Goal: Task Accomplishment & Management: Manage account settings

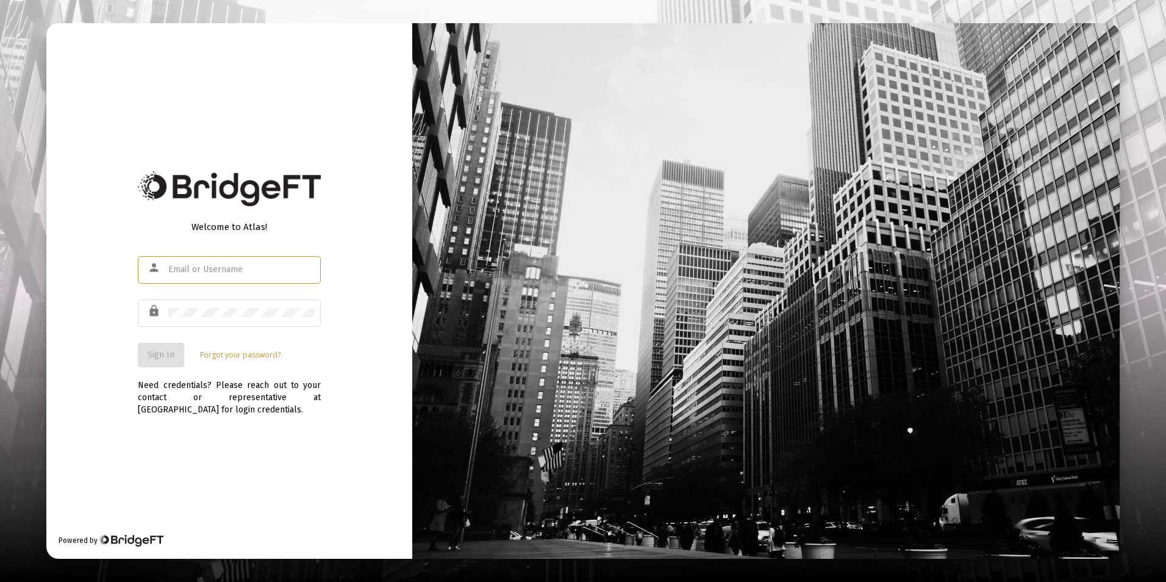
click at [257, 266] on input "text" at bounding box center [241, 270] width 146 height 10
click at [160, 357] on span "Sign In" at bounding box center [161, 354] width 27 height 10
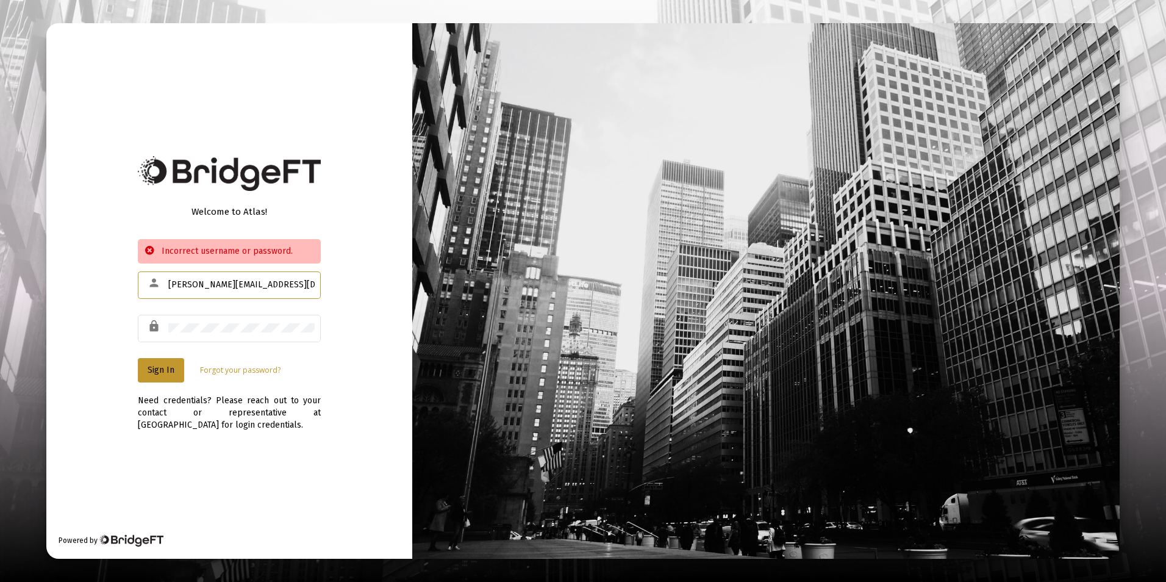
drag, startPoint x: 295, startPoint y: 284, endPoint x: 148, endPoint y: 276, distance: 147.2
click at [148, 276] on div "person [PERSON_NAME][EMAIL_ADDRESS][DOMAIN_NAME]" at bounding box center [229, 285] width 183 height 30
type input "[PERSON_NAME][EMAIL_ADDRESS][DOMAIN_NAME]"
click at [157, 324] on div "lock" at bounding box center [229, 328] width 183 height 30
click at [166, 325] on div "lock" at bounding box center [229, 328] width 183 height 30
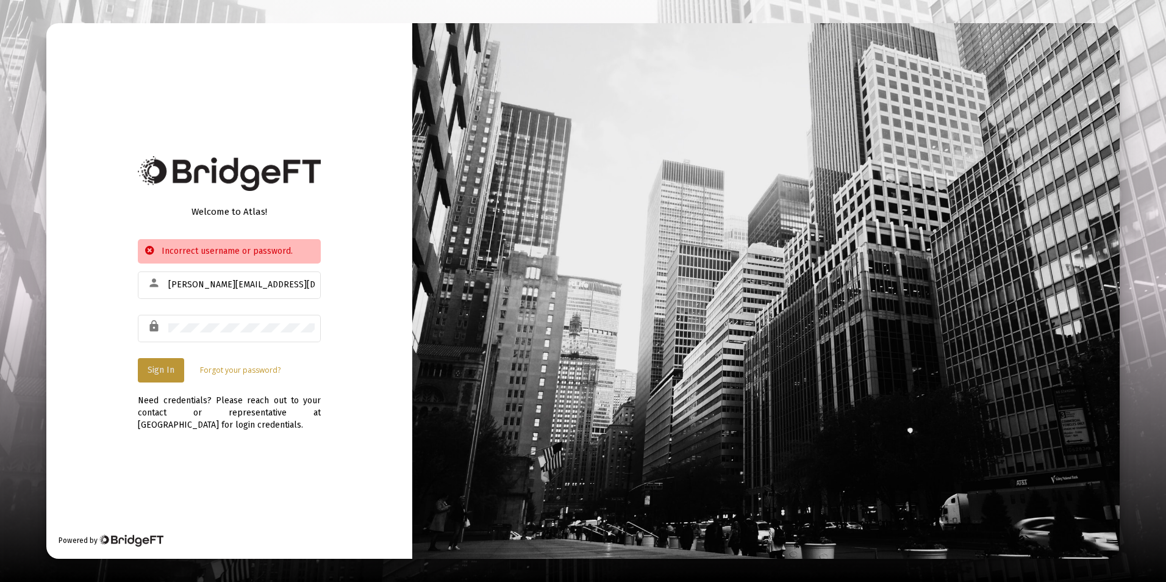
click at [160, 365] on span "Sign In" at bounding box center [161, 370] width 27 height 10
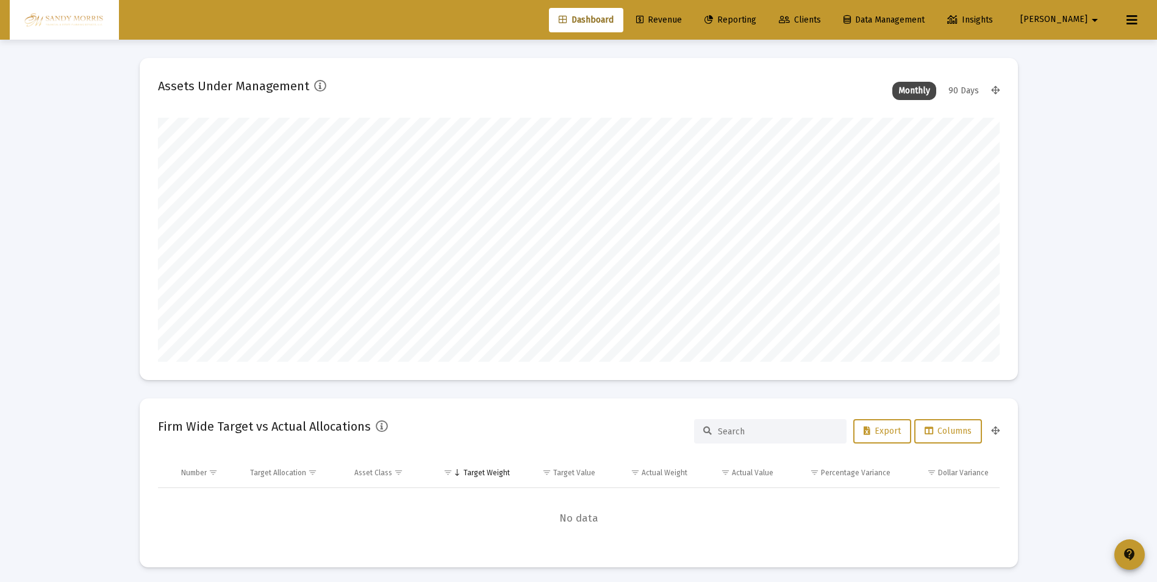
scroll to position [244, 453]
type input "[DATE]"
click at [821, 17] on span "Clients" at bounding box center [800, 20] width 42 height 10
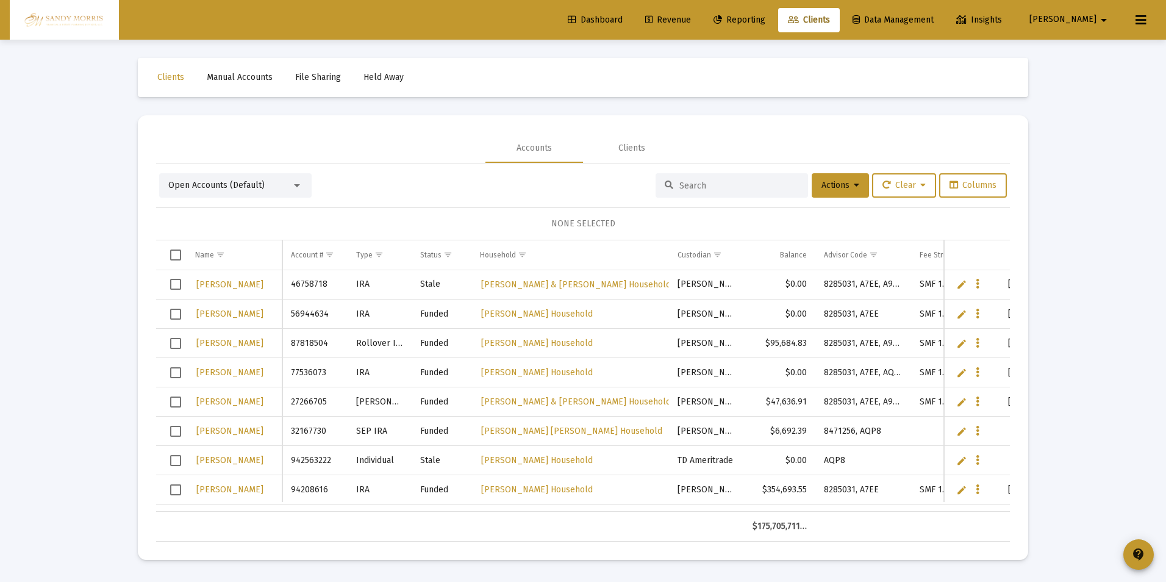
click at [727, 182] on input at bounding box center [739, 185] width 120 height 10
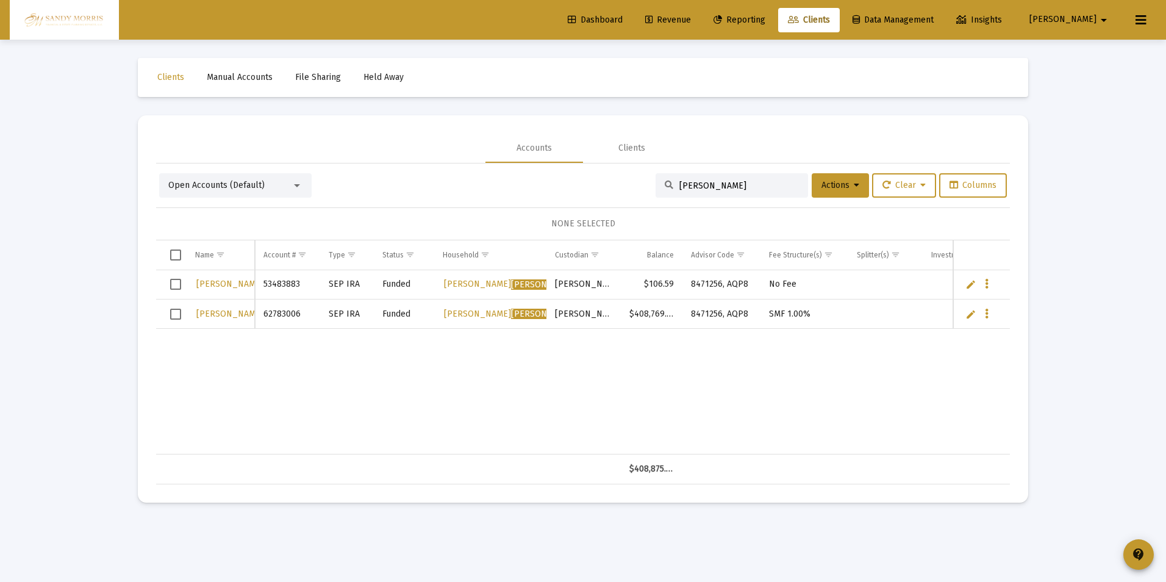
type input "[PERSON_NAME]"
click at [632, 14] on link "Dashboard" at bounding box center [595, 20] width 74 height 24
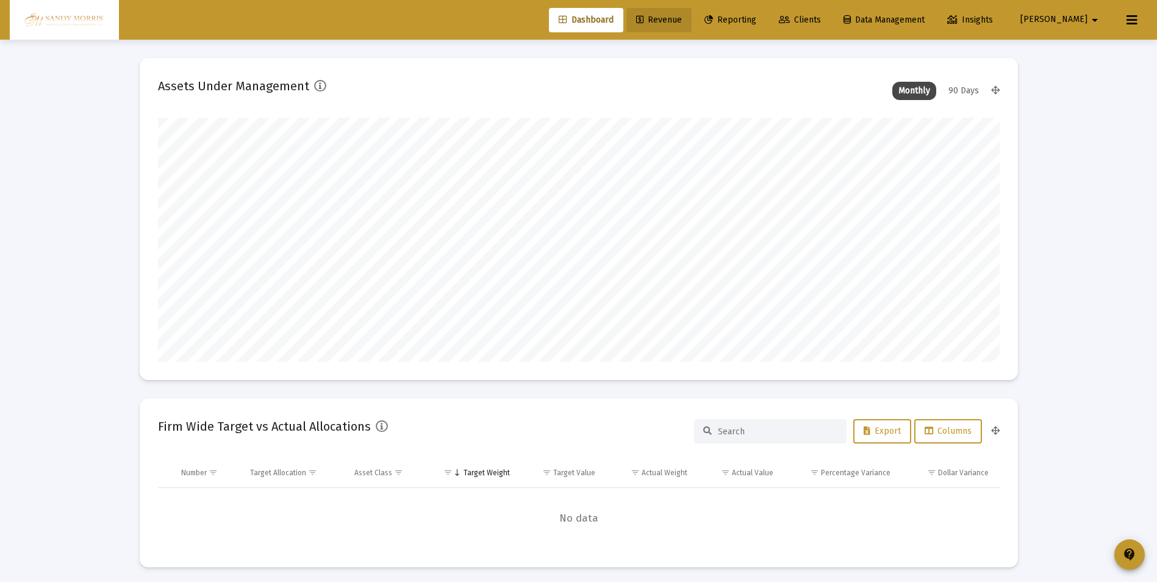
click at [682, 18] on span "Revenue" at bounding box center [659, 20] width 46 height 10
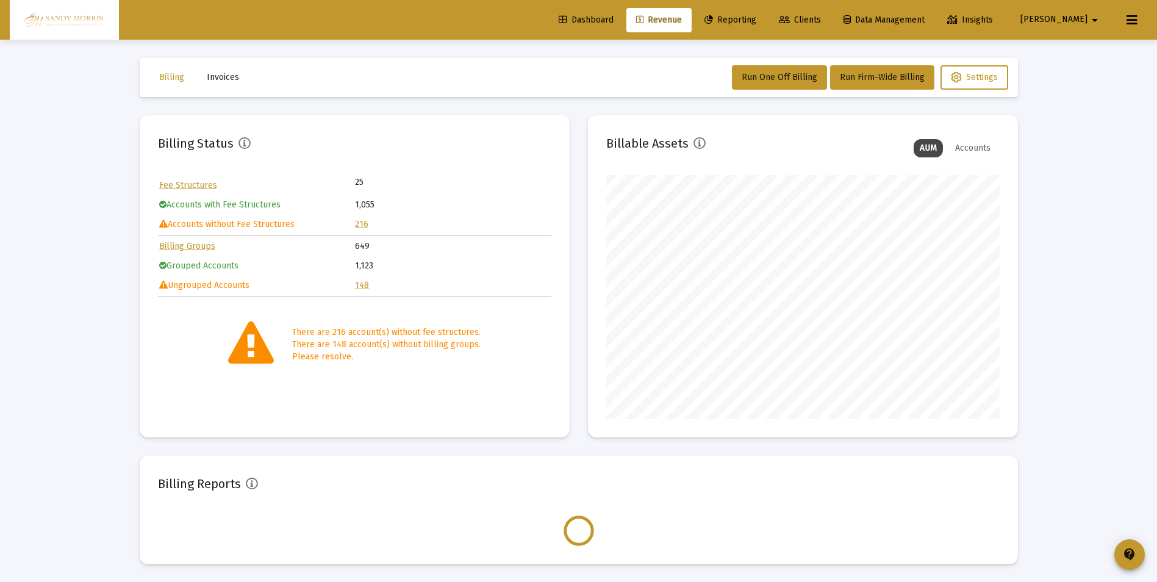
scroll to position [244, 393]
click at [362, 221] on link "216" at bounding box center [361, 224] width 13 height 10
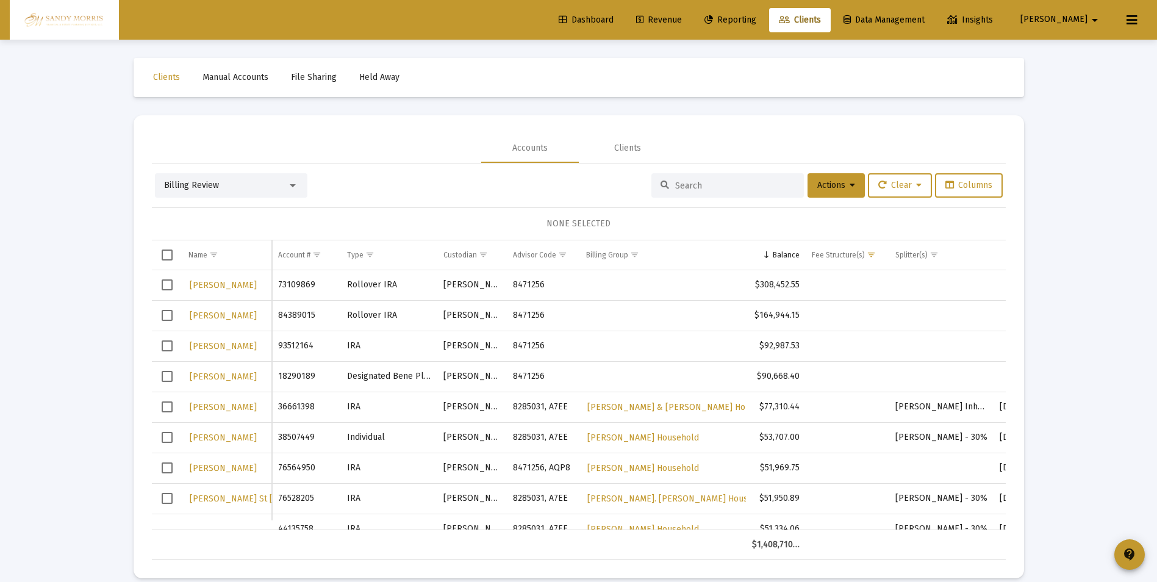
click at [682, 18] on span "Revenue" at bounding box center [659, 20] width 46 height 10
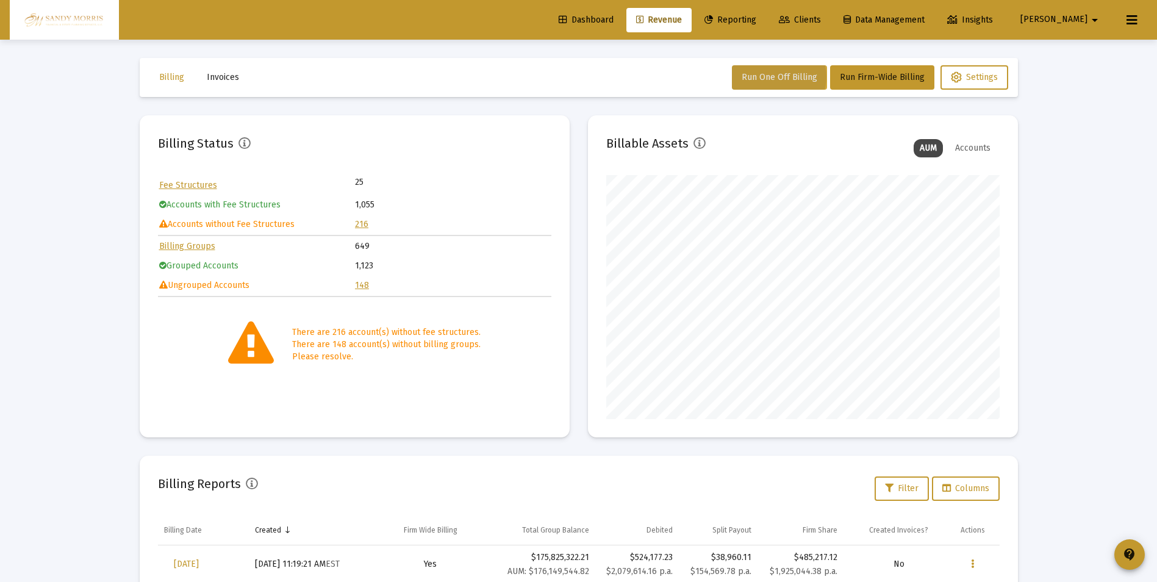
click at [775, 77] on span "Run One Off Billing" at bounding box center [779, 77] width 76 height 10
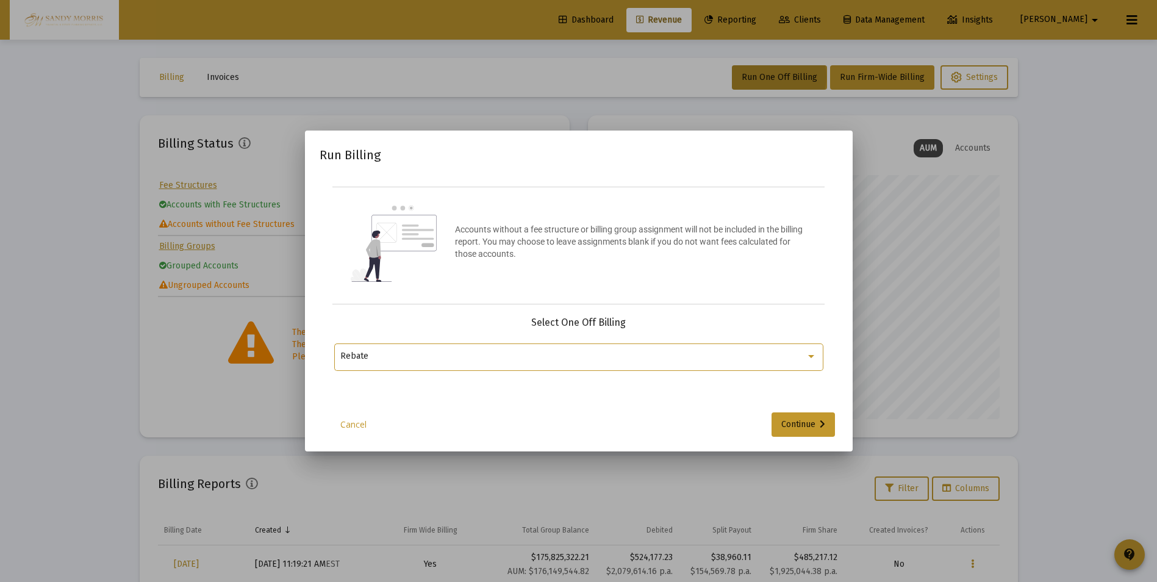
click at [813, 359] on div at bounding box center [810, 356] width 11 height 10
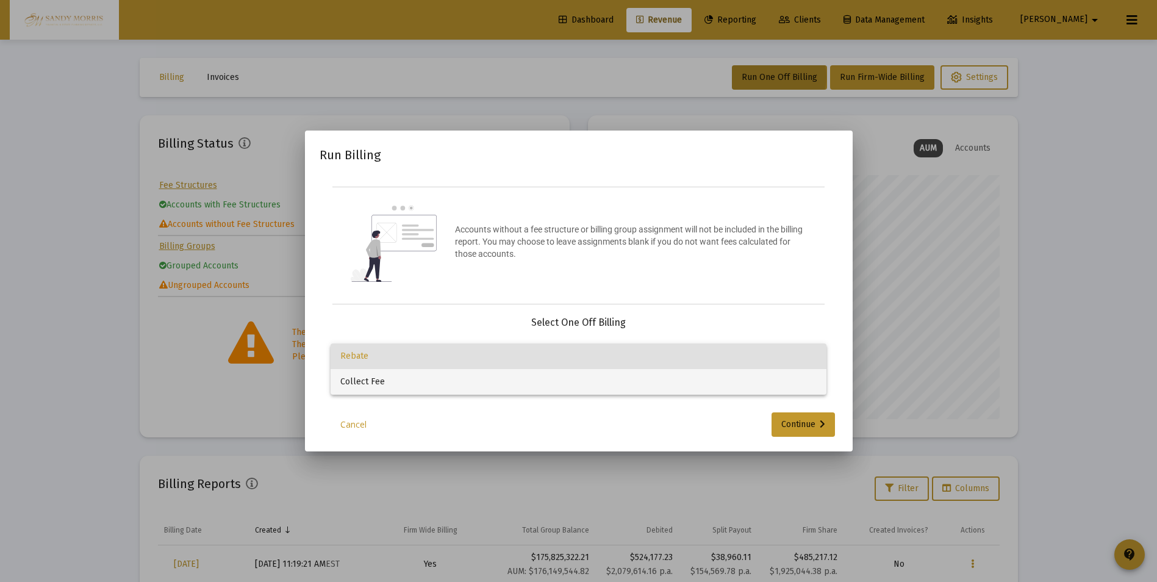
click at [439, 384] on span "Collect Fee" at bounding box center [578, 382] width 476 height 26
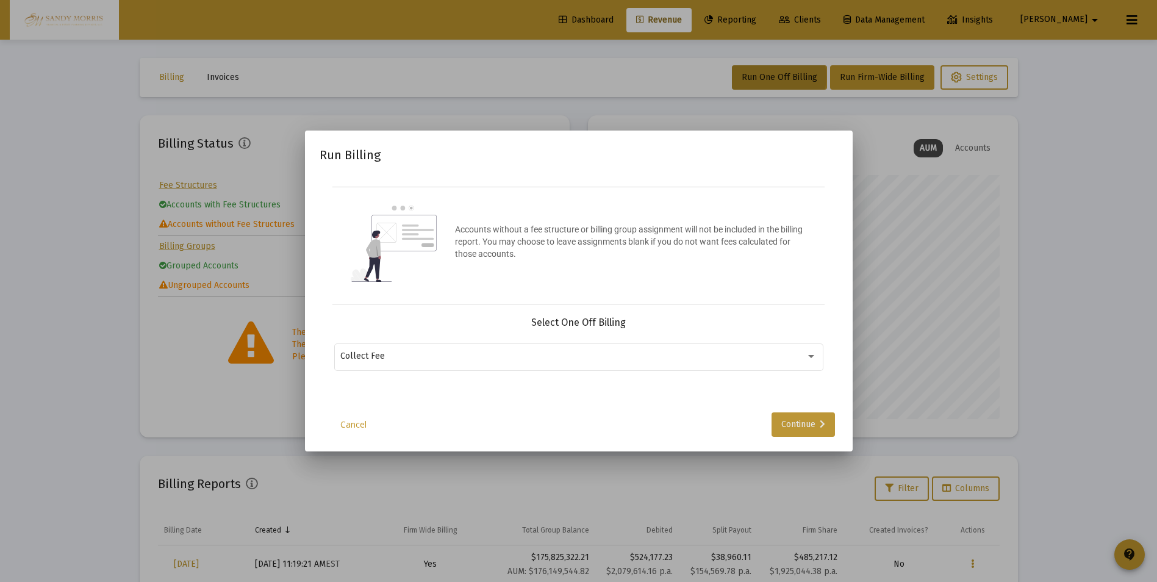
click at [801, 426] on div "Continue" at bounding box center [803, 424] width 44 height 24
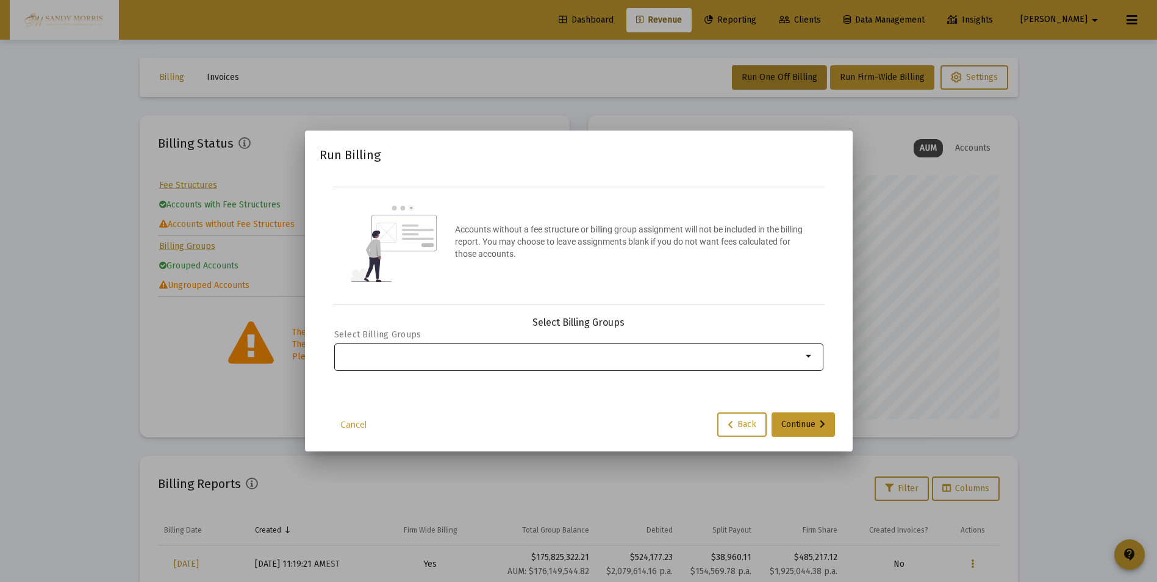
click at [809, 357] on mat-icon "arrow_drop_down" at bounding box center [809, 356] width 15 height 15
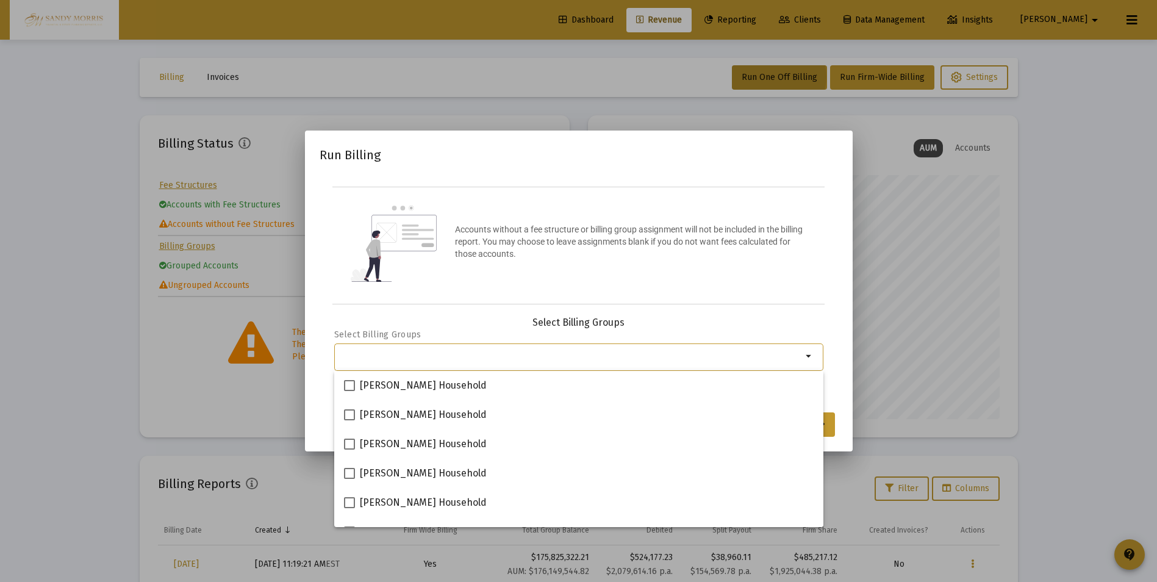
click at [413, 356] on input "Selection" at bounding box center [571, 356] width 462 height 10
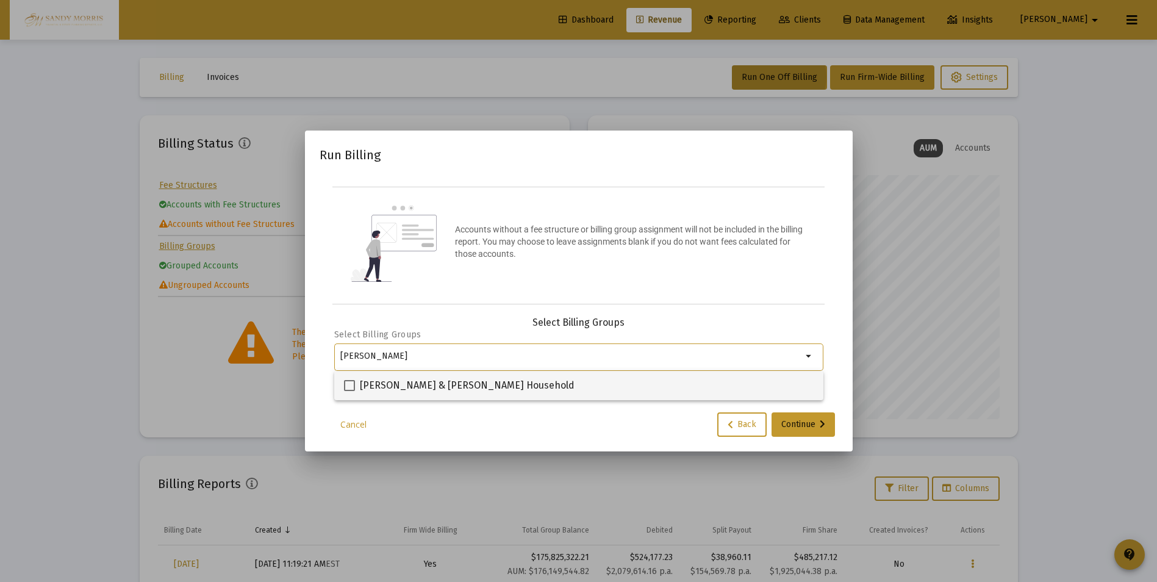
type input "[PERSON_NAME]"
click at [344, 383] on span at bounding box center [349, 385] width 11 height 11
click at [349, 391] on input "[PERSON_NAME] & [PERSON_NAME] Household" at bounding box center [349, 391] width 1 height 1
checkbox input "true"
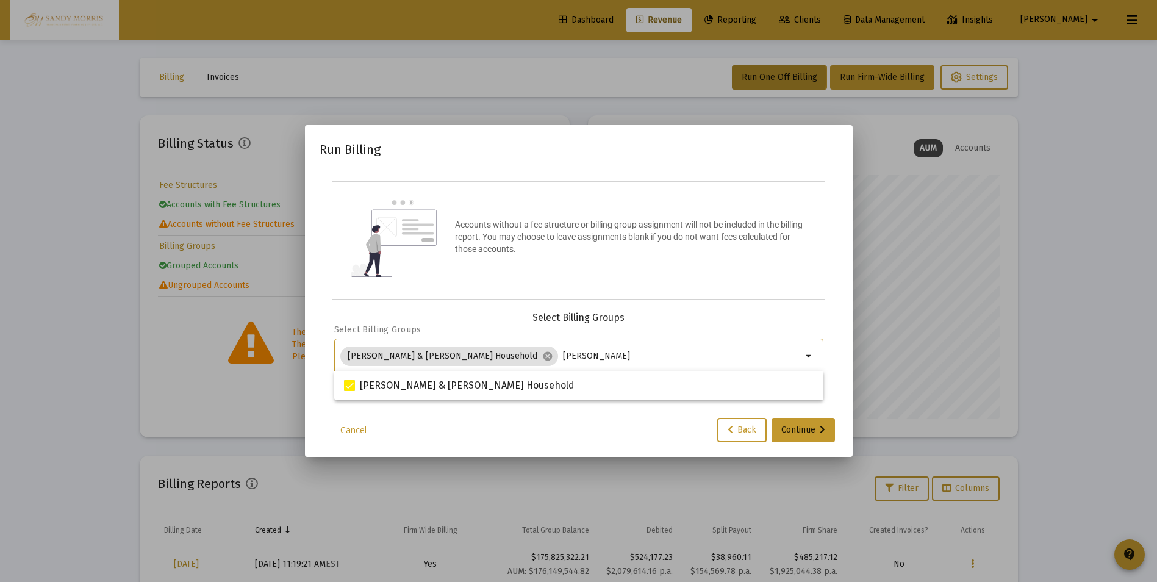
click at [563, 359] on input "[PERSON_NAME]" at bounding box center [682, 356] width 239 height 10
type input "[PERSON_NAME]"
click at [607, 389] on div "[PERSON_NAME] & [PERSON_NAME] Household" at bounding box center [579, 390] width 470 height 29
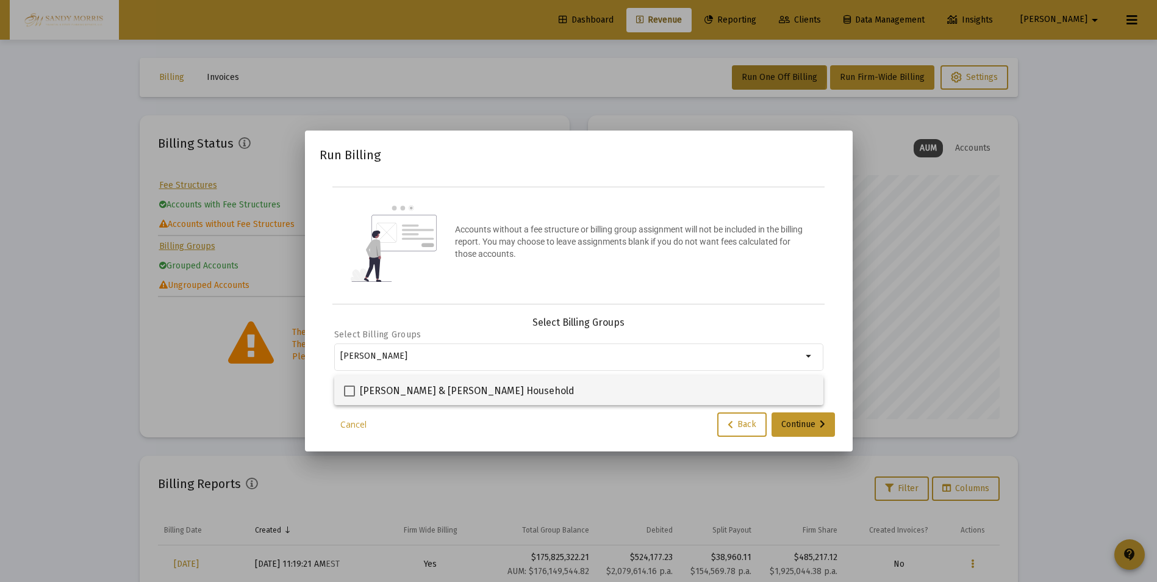
click at [346, 391] on span at bounding box center [349, 390] width 11 height 11
click at [349, 396] on input "[PERSON_NAME] & [PERSON_NAME] Household" at bounding box center [349, 396] width 1 height 1
checkbox input "true"
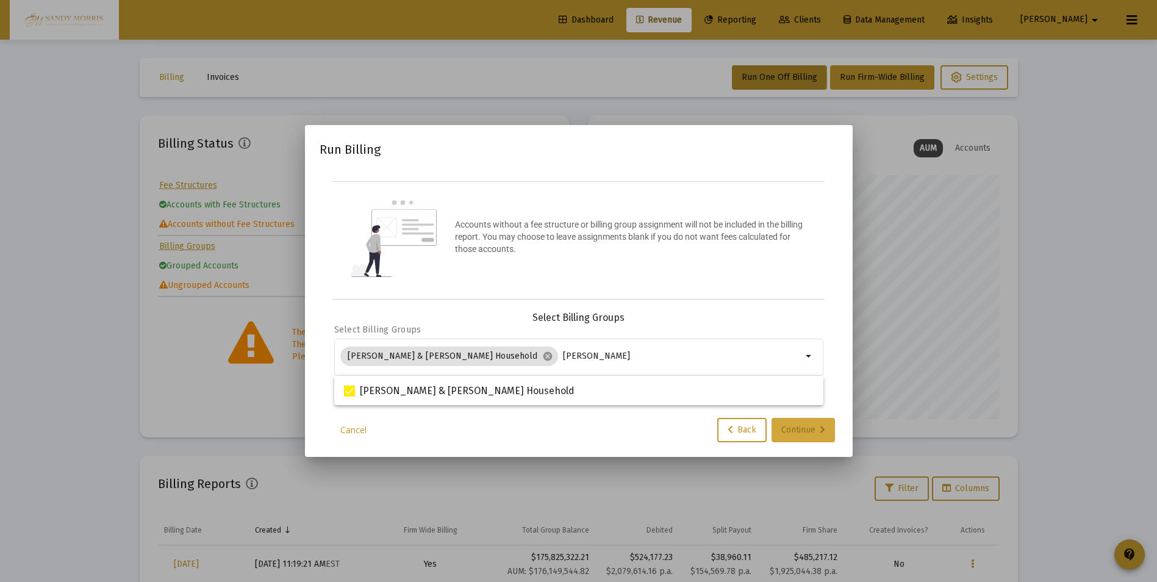
click at [825, 428] on button "Continue" at bounding box center [802, 430] width 63 height 24
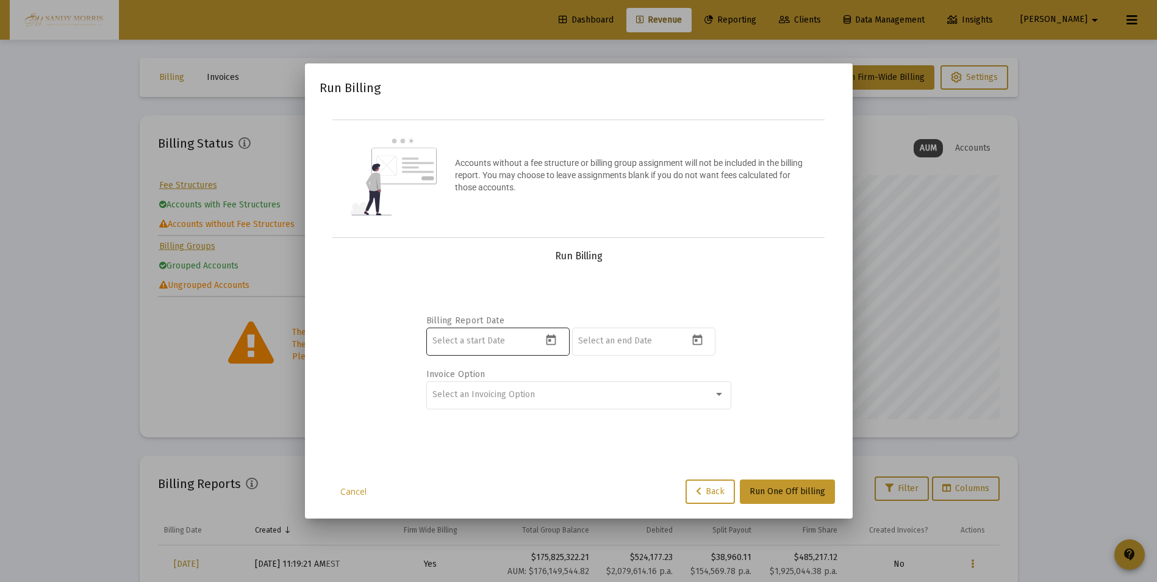
click at [555, 341] on icon "Open calendar" at bounding box center [551, 339] width 10 height 11
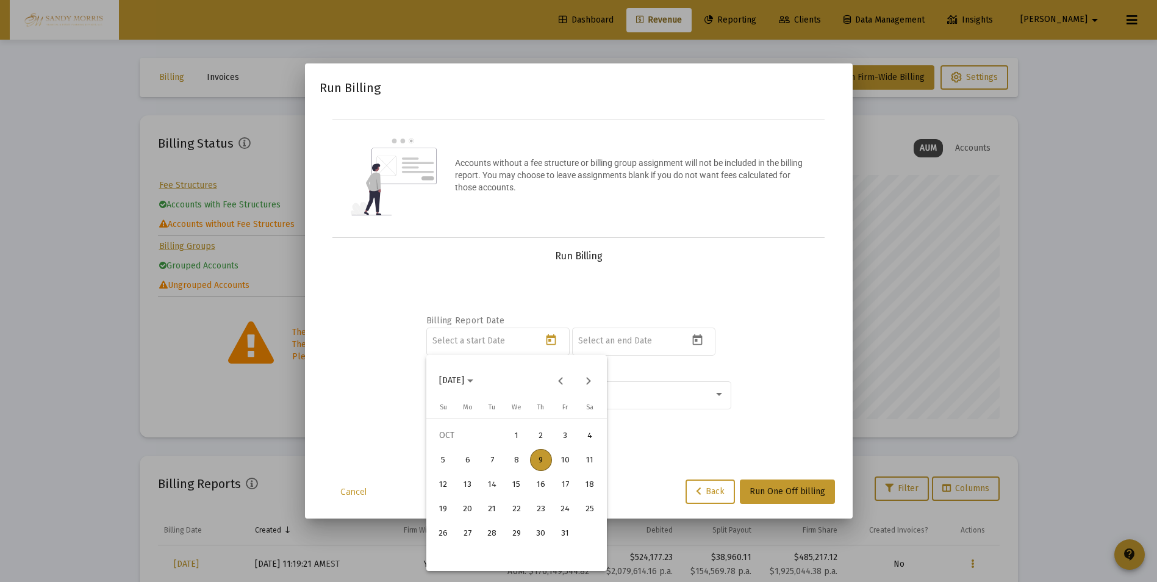
click at [469, 466] on div "6" at bounding box center [468, 460] width 22 height 22
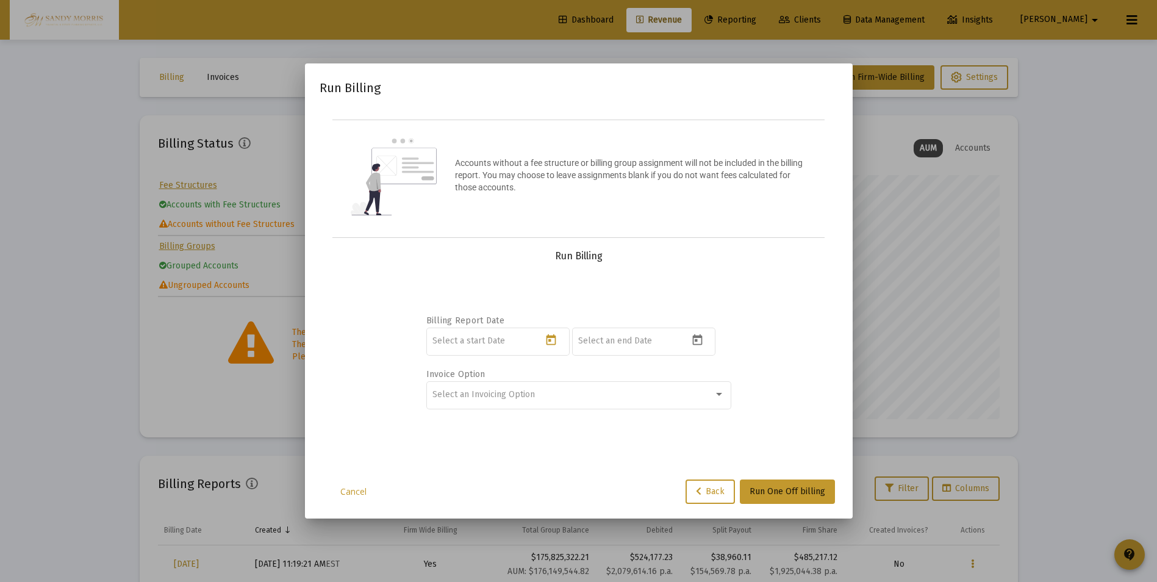
type input "[DATE]"
click at [698, 341] on icon "Open calendar" at bounding box center [697, 340] width 13 height 13
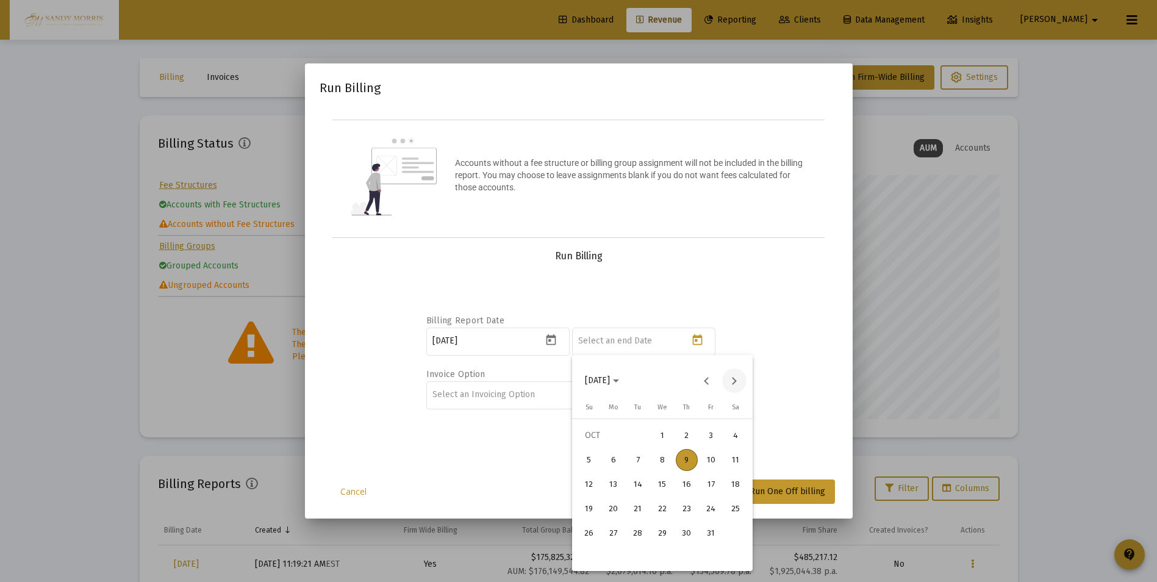
click at [730, 382] on button "Next month" at bounding box center [734, 380] width 24 height 24
click at [657, 558] on div "31" at bounding box center [662, 557] width 22 height 22
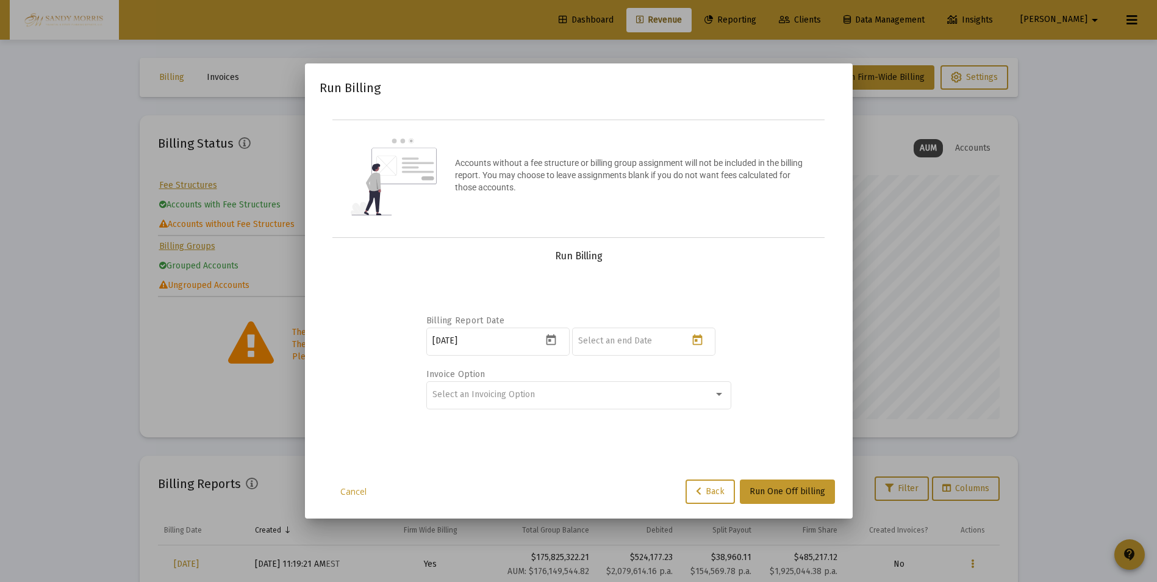
type input "[DATE]"
click at [718, 393] on div at bounding box center [719, 394] width 6 height 3
click at [490, 396] on span "No Invoice" at bounding box center [578, 394] width 292 height 26
click at [783, 488] on span "Run One Off billing" at bounding box center [787, 491] width 76 height 10
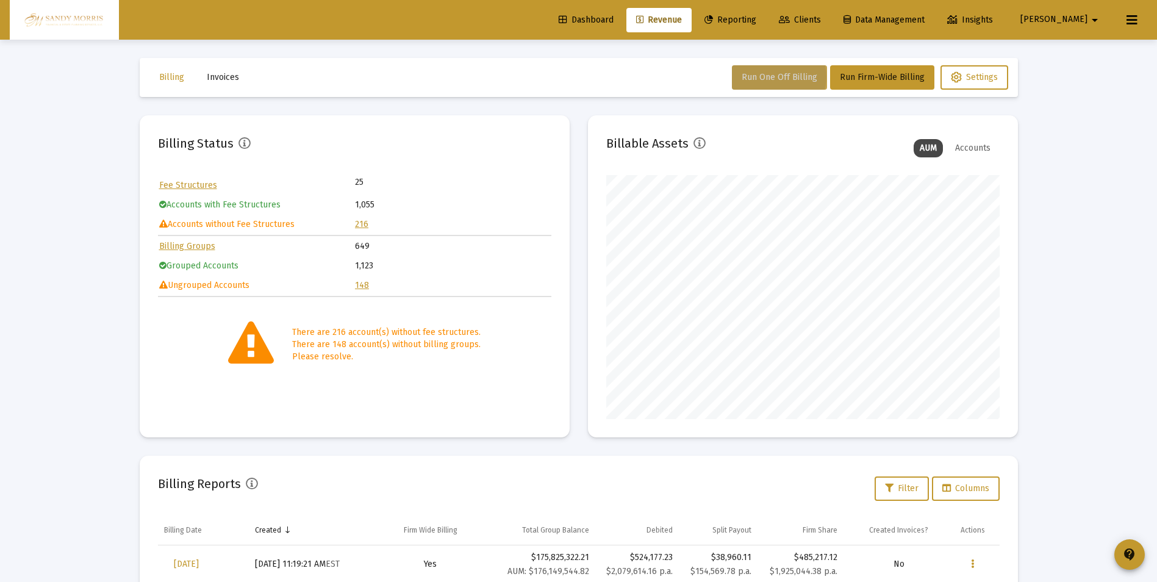
click at [782, 82] on span "Run One Off Billing" at bounding box center [779, 77] width 76 height 10
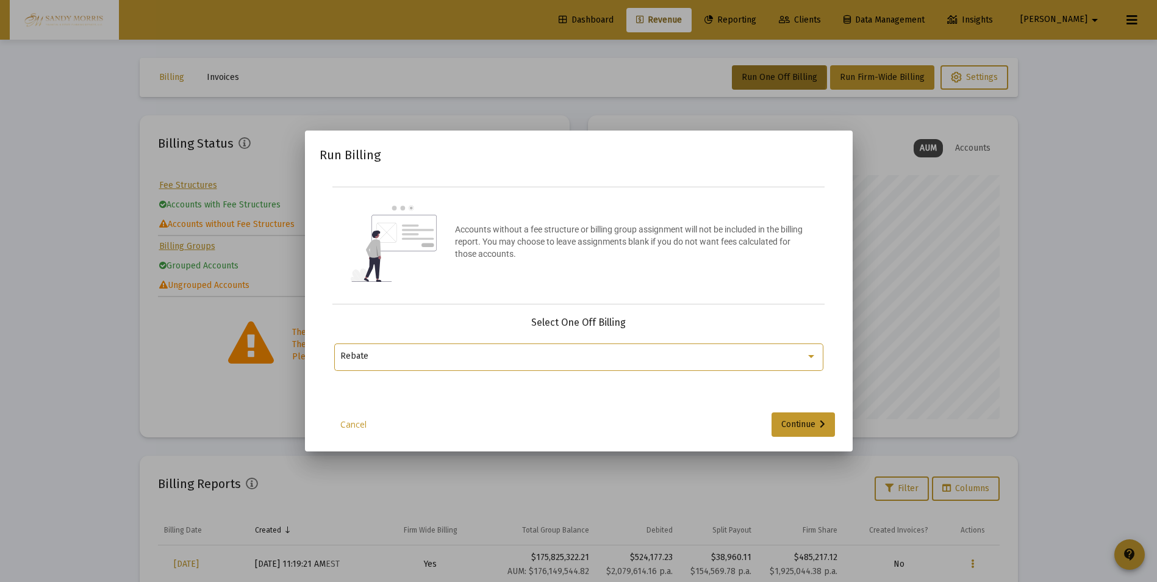
click at [812, 355] on div at bounding box center [811, 356] width 6 height 3
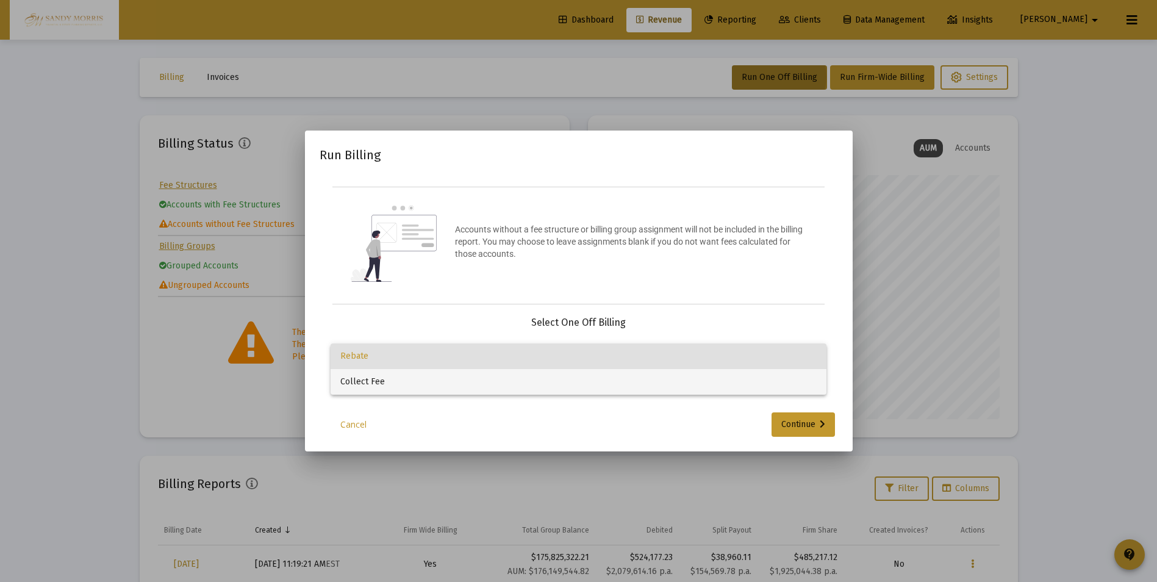
click at [398, 383] on span "Collect Fee" at bounding box center [578, 382] width 476 height 26
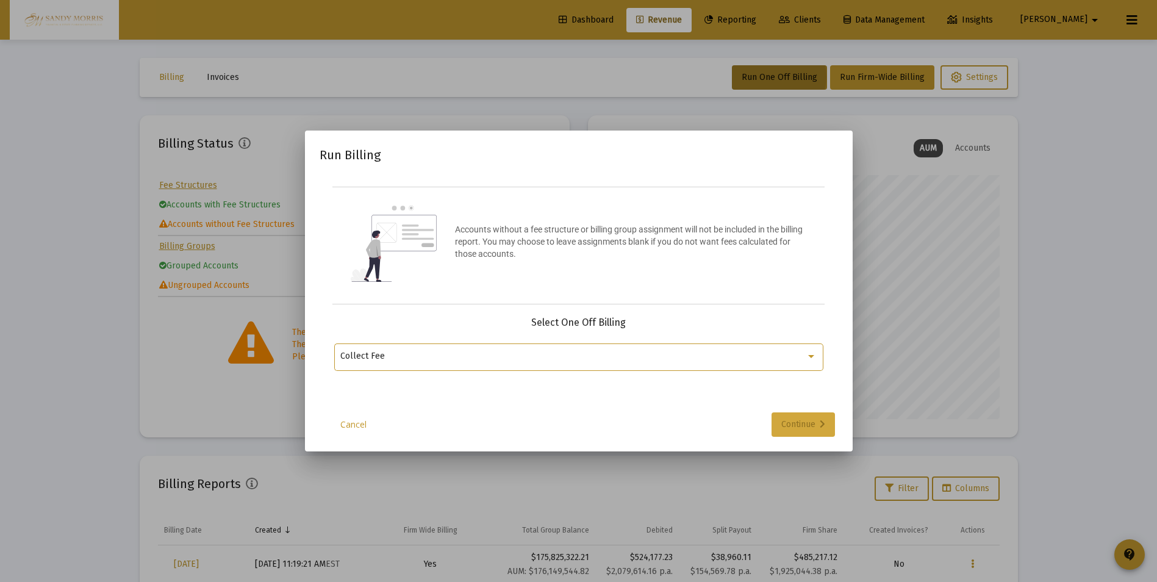
click at [805, 415] on div "Continue" at bounding box center [803, 424] width 44 height 24
click at [807, 358] on mat-icon "arrow_drop_down" at bounding box center [809, 356] width 15 height 15
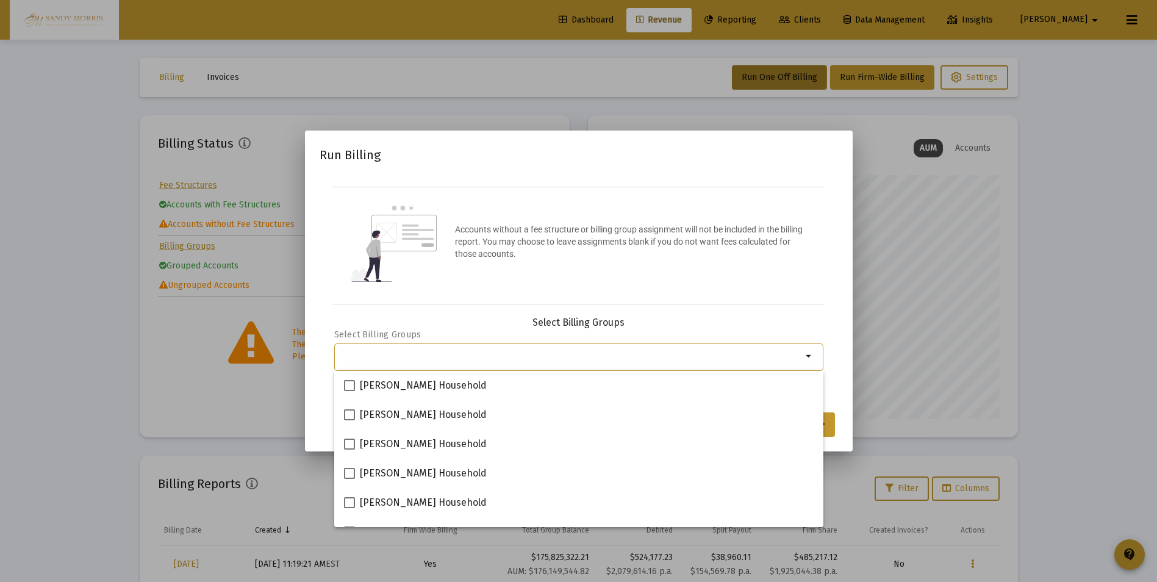
click at [559, 355] on input "Selection" at bounding box center [571, 356] width 462 height 10
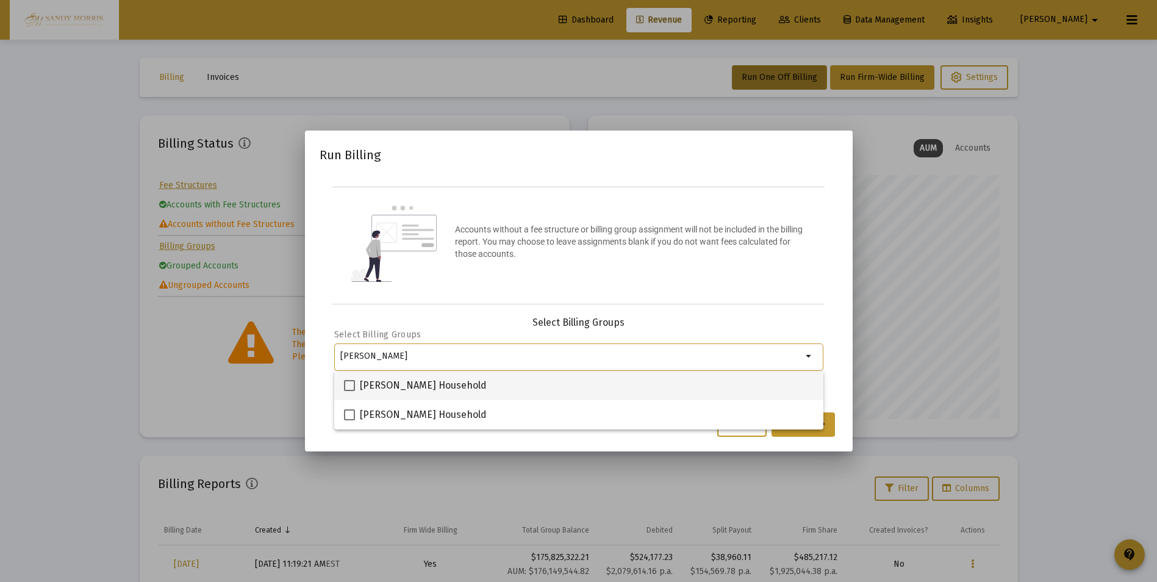
type input "[PERSON_NAME]"
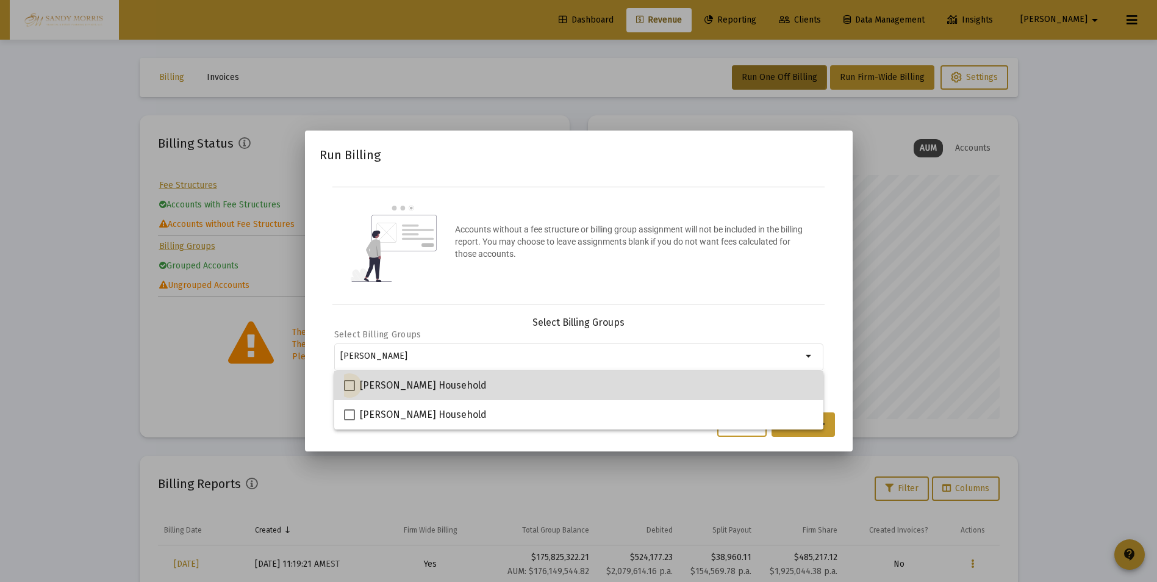
click at [353, 384] on span at bounding box center [349, 385] width 11 height 11
click at [349, 391] on input "[PERSON_NAME] Household" at bounding box center [349, 391] width 1 height 1
checkbox input "true"
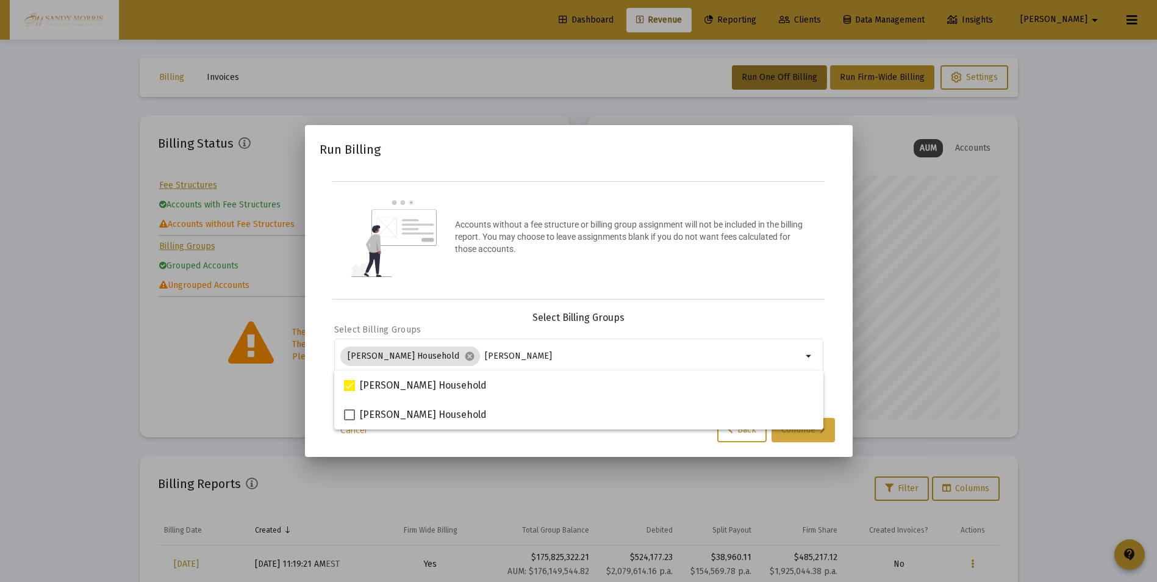
click at [804, 433] on div "Continue" at bounding box center [803, 430] width 44 height 24
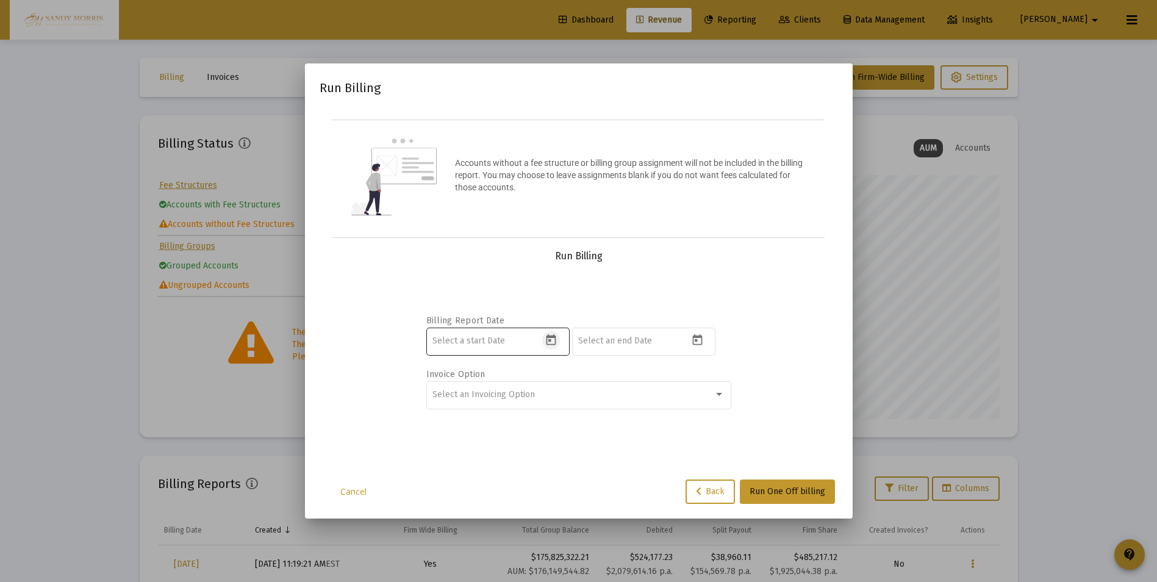
click at [551, 339] on icon "Open calendar" at bounding box center [551, 339] width 10 height 11
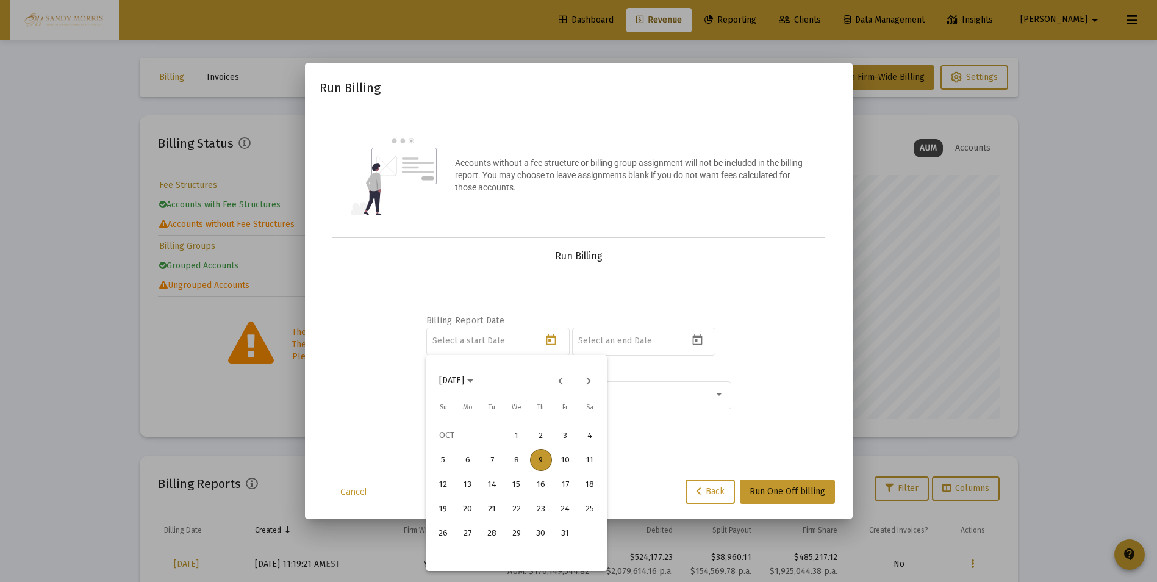
click at [510, 462] on div "8" at bounding box center [516, 460] width 22 height 22
type input "[DATE]"
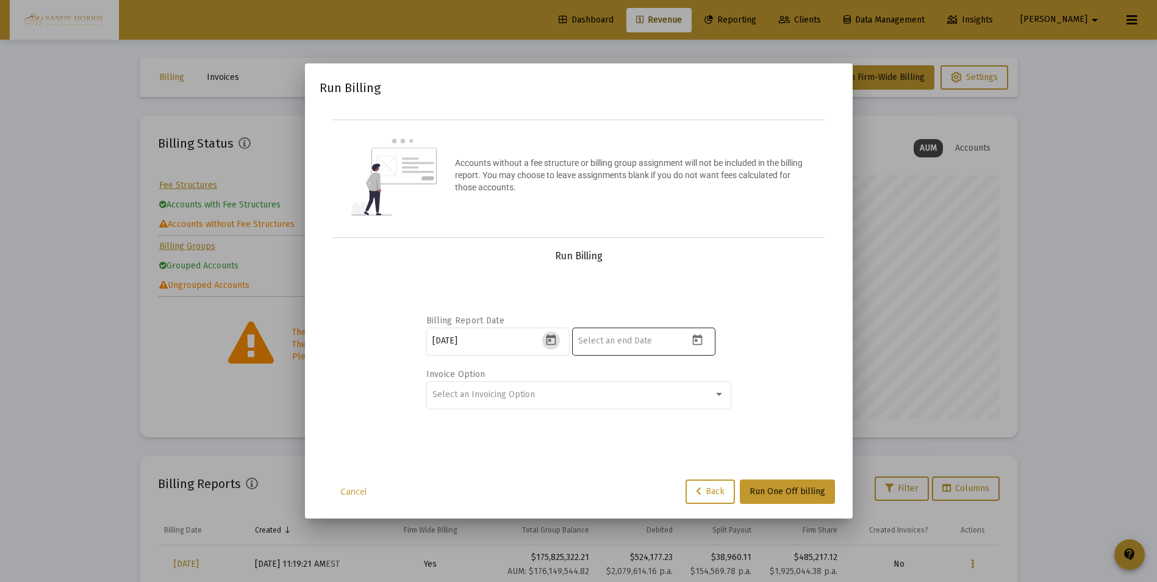
click at [694, 339] on icon "Open calendar" at bounding box center [697, 340] width 13 height 13
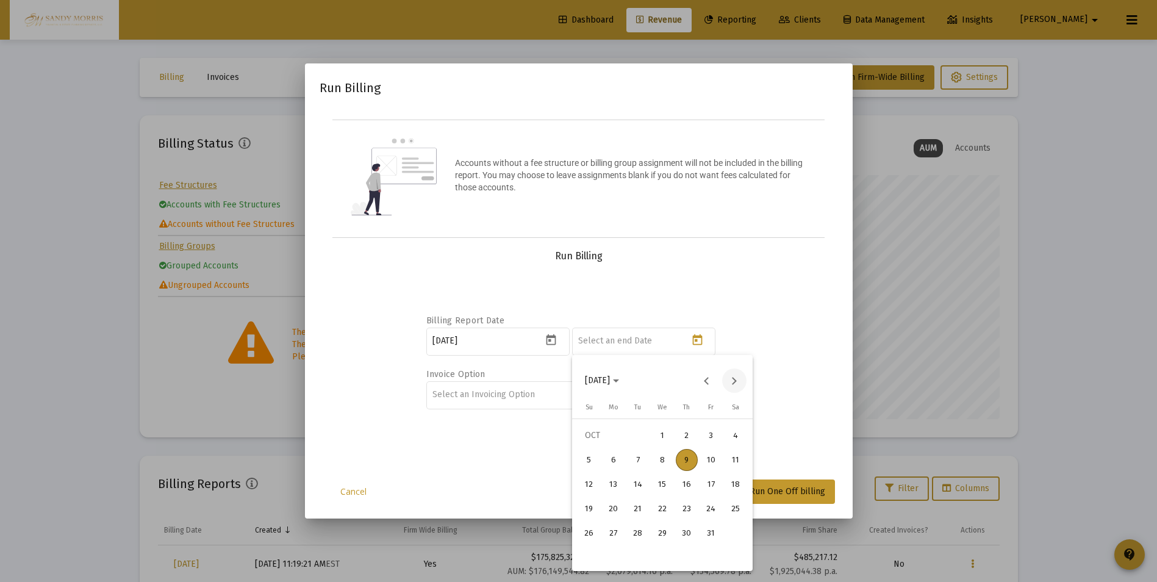
click at [726, 384] on button "Next month" at bounding box center [734, 380] width 24 height 24
click at [660, 557] on div "31" at bounding box center [662, 557] width 22 height 22
type input "[DATE]"
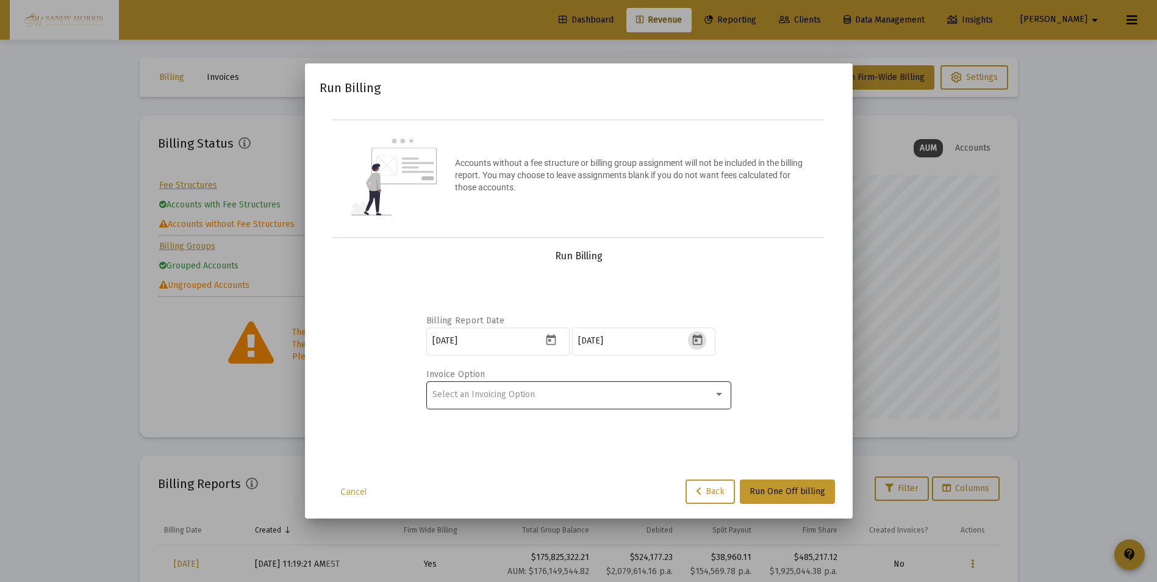
click at [719, 400] on div "Select an Invoicing Option" at bounding box center [578, 394] width 292 height 30
click at [459, 390] on span "No Invoice" at bounding box center [578, 394] width 292 height 26
click at [793, 488] on span "Run One Off billing" at bounding box center [787, 491] width 76 height 10
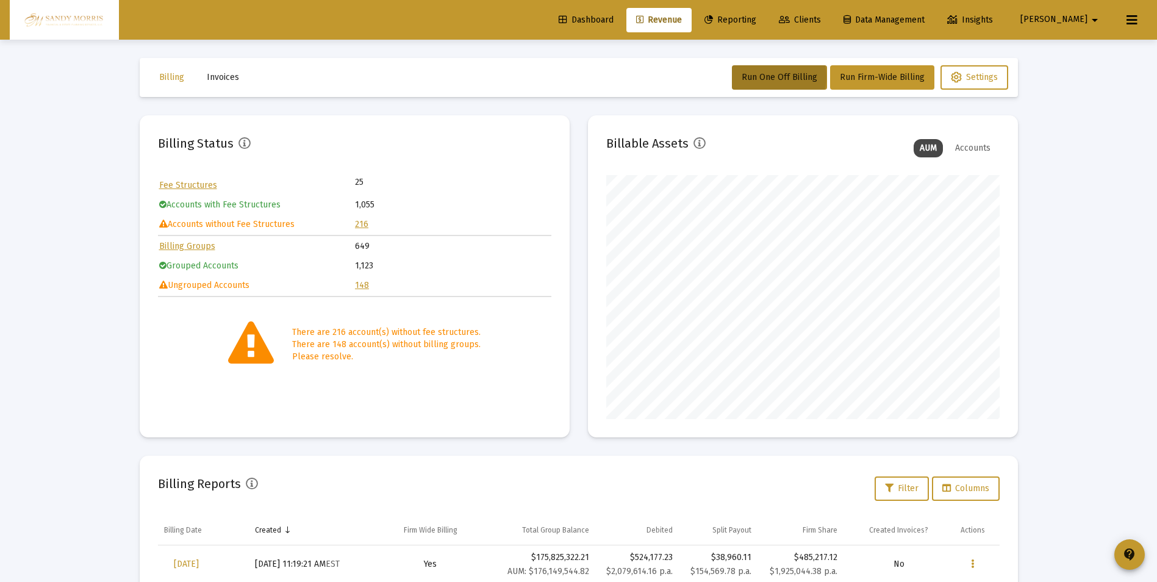
click at [1060, 258] on div "Loading... Billing Invoices Run One Off Billing Run Firm-Wide Billing Settings …" at bounding box center [578, 405] width 1157 height 811
click at [1116, 256] on div "Loading... Billing Invoices Run One Off Billing Run Firm-Wide Billing Settings …" at bounding box center [578, 405] width 1157 height 811
click at [613, 18] on span "Dashboard" at bounding box center [586, 20] width 55 height 10
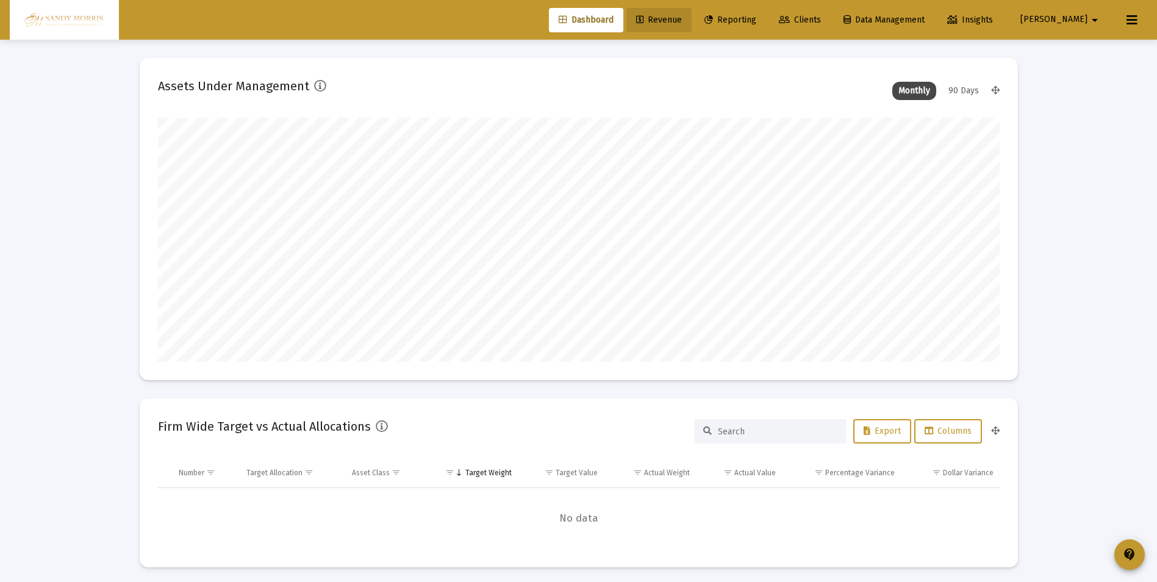
click at [682, 18] on span "Revenue" at bounding box center [659, 20] width 46 height 10
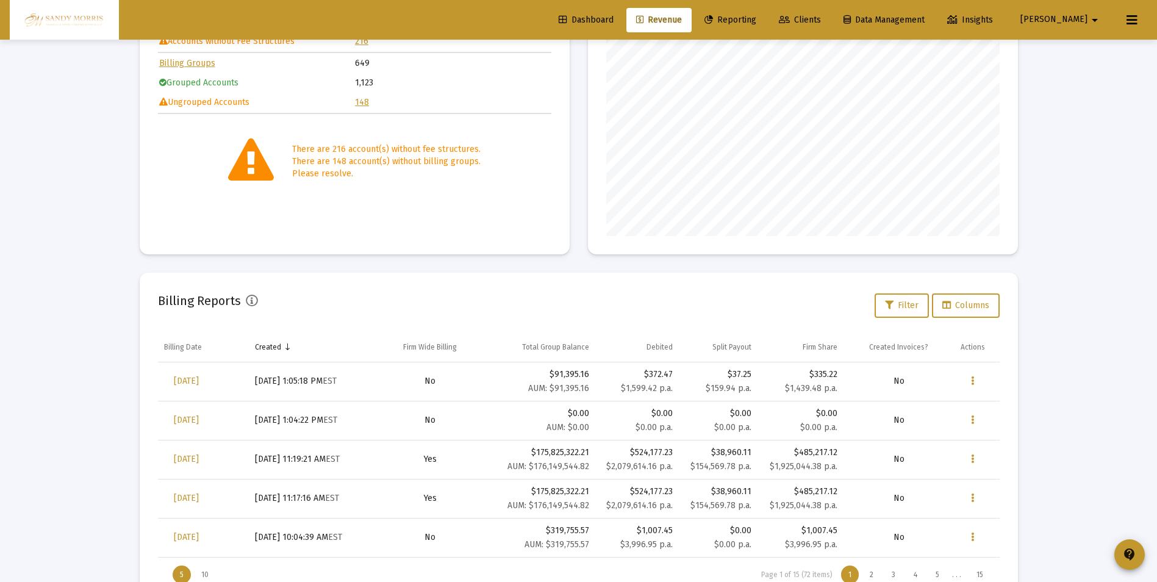
scroll to position [229, 0]
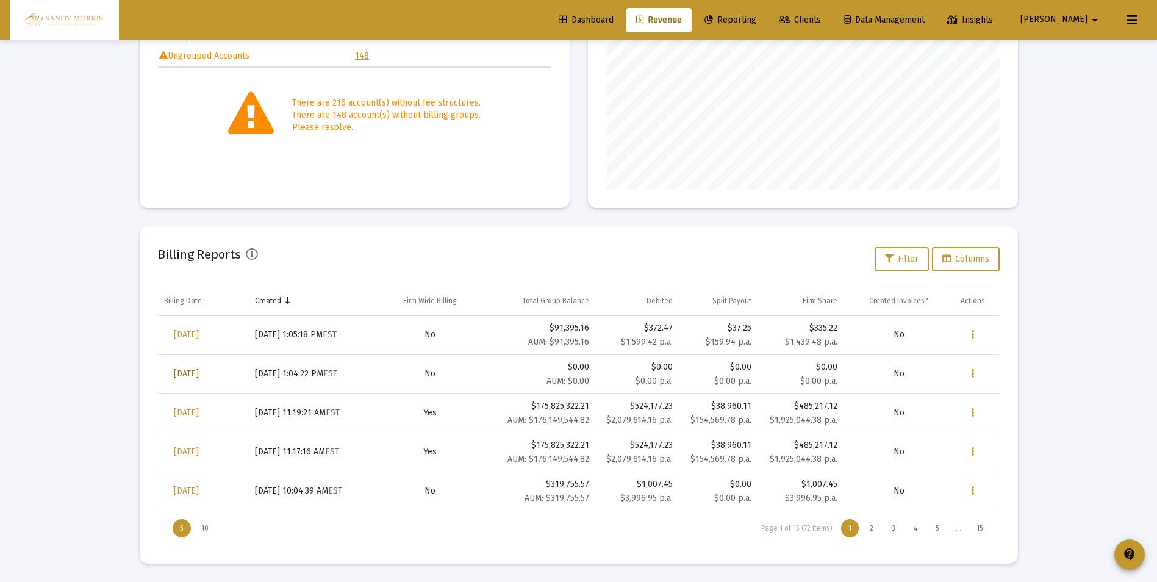
click at [199, 369] on span "[DATE]" at bounding box center [186, 373] width 25 height 10
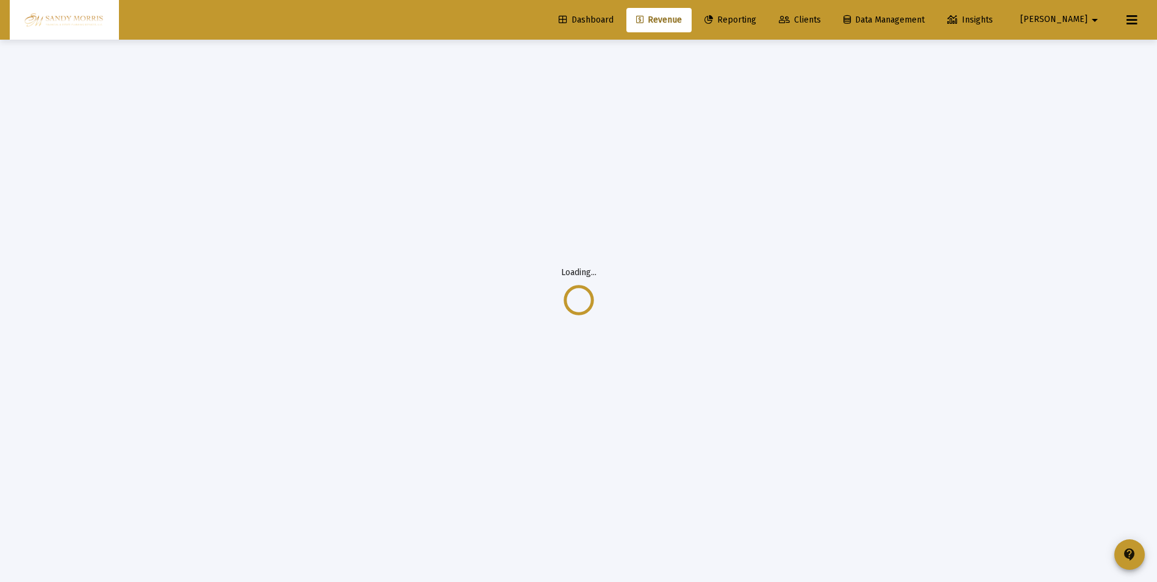
scroll to position [40, 0]
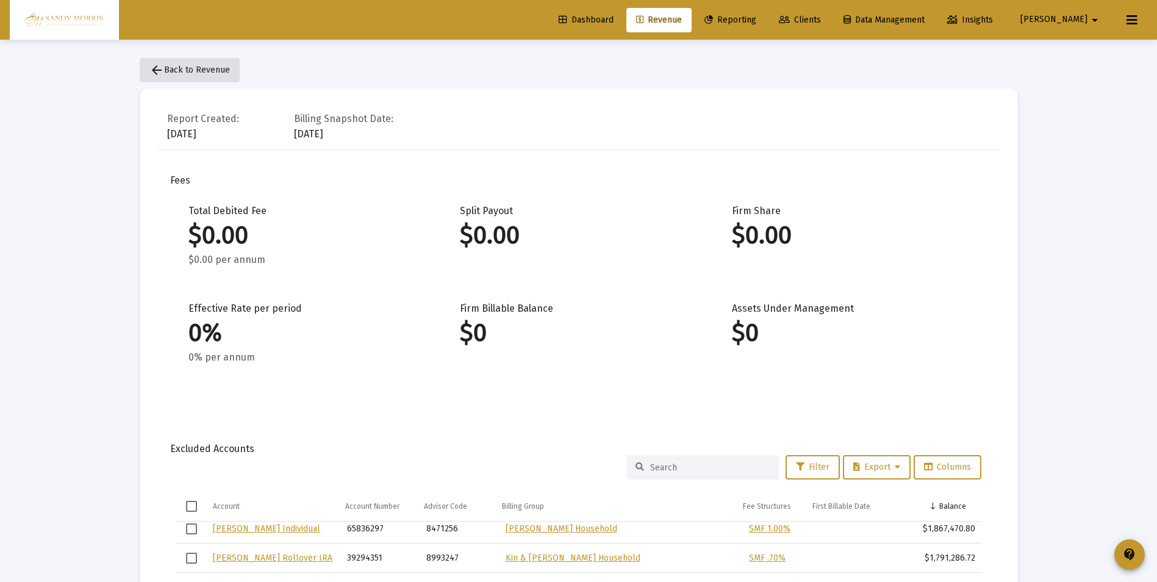
click at [160, 66] on mat-icon "arrow_back" at bounding box center [156, 70] width 15 height 15
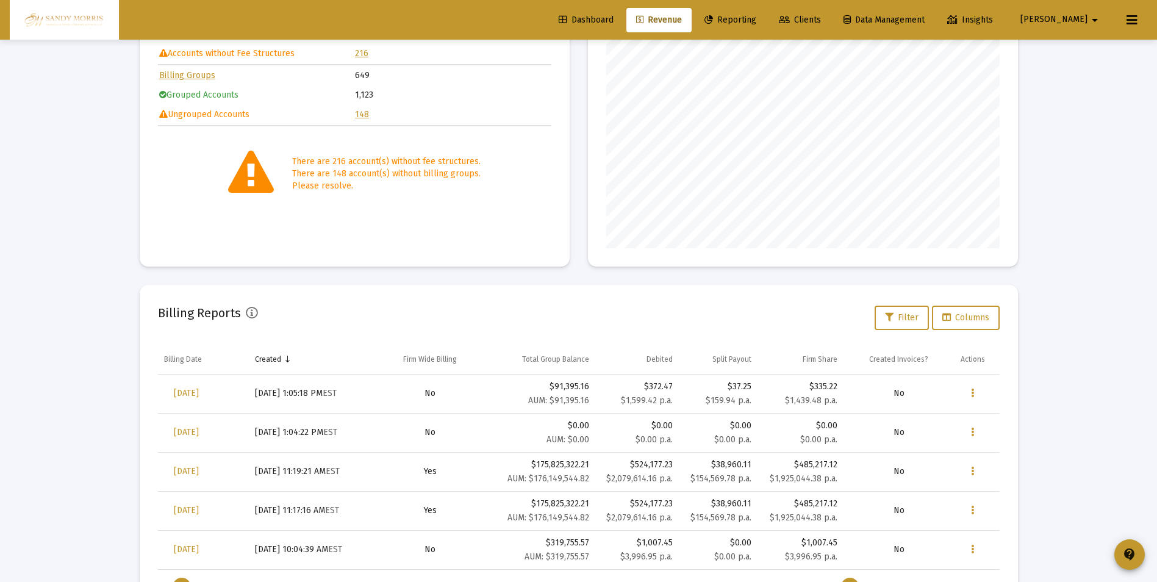
scroll to position [183, 0]
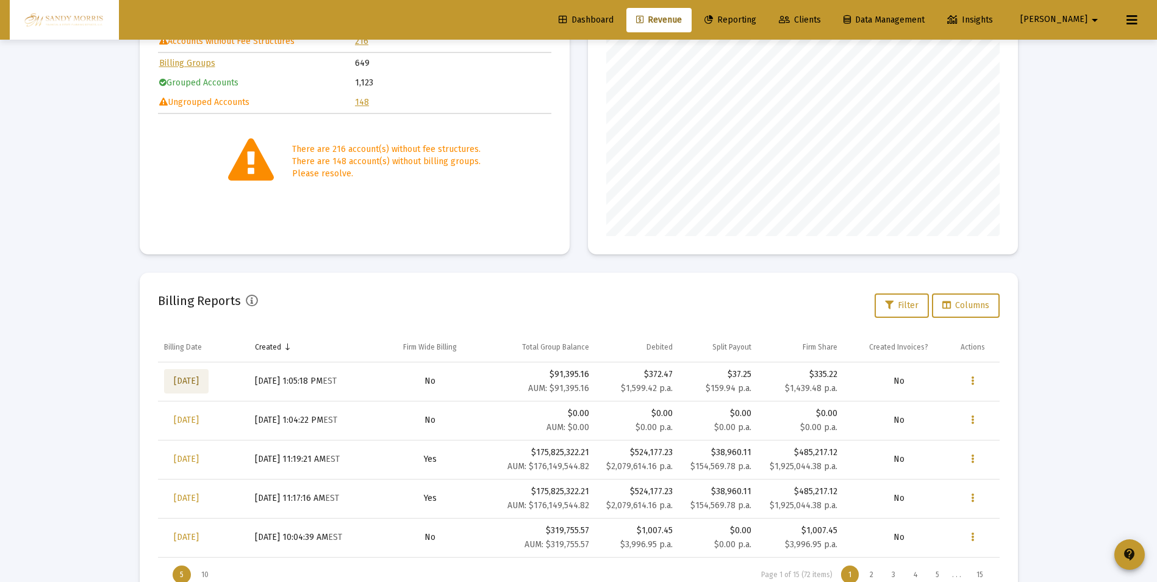
click at [194, 380] on span "[DATE]" at bounding box center [186, 381] width 25 height 10
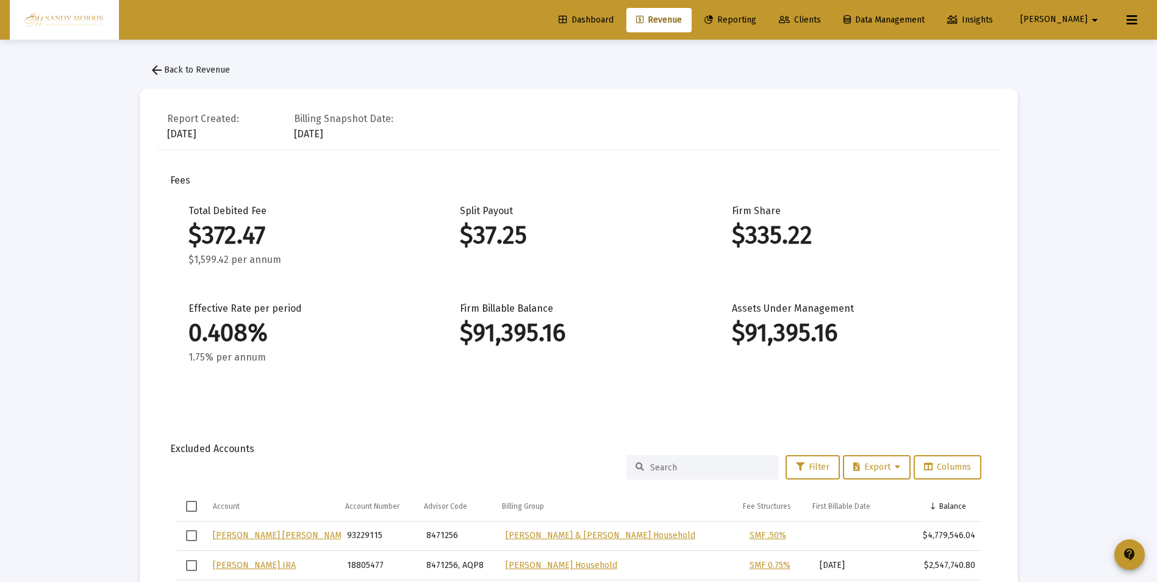
click at [165, 74] on span "arrow_back Back to Revenue" at bounding box center [189, 70] width 80 height 10
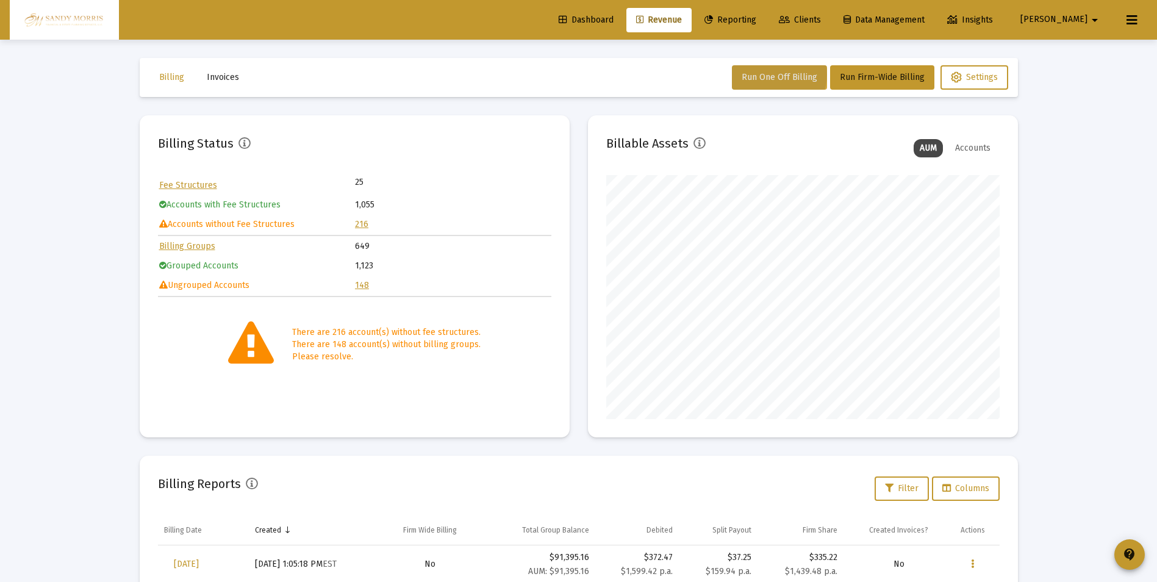
click at [773, 74] on span "Run One Off Billing" at bounding box center [779, 77] width 76 height 10
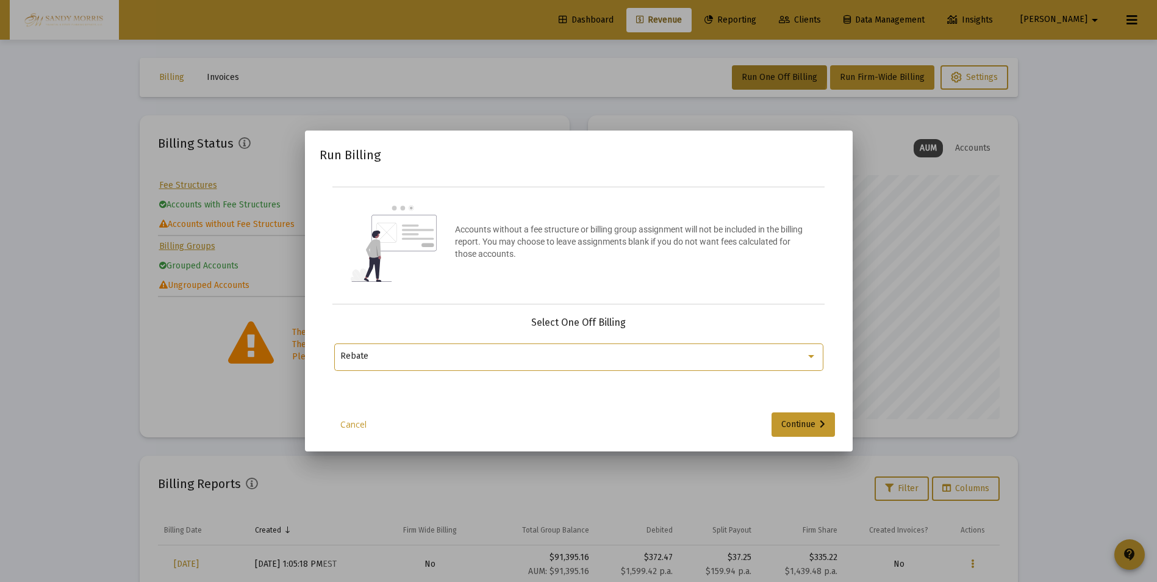
click at [811, 356] on div at bounding box center [811, 356] width 6 height 3
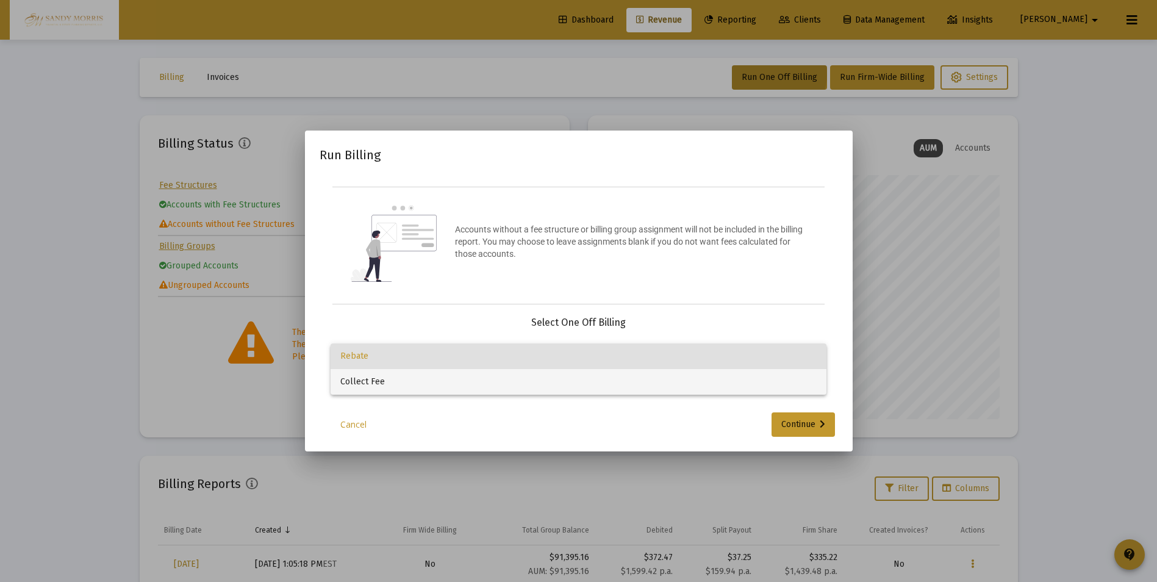
click at [357, 379] on span "Collect Fee" at bounding box center [578, 382] width 476 height 26
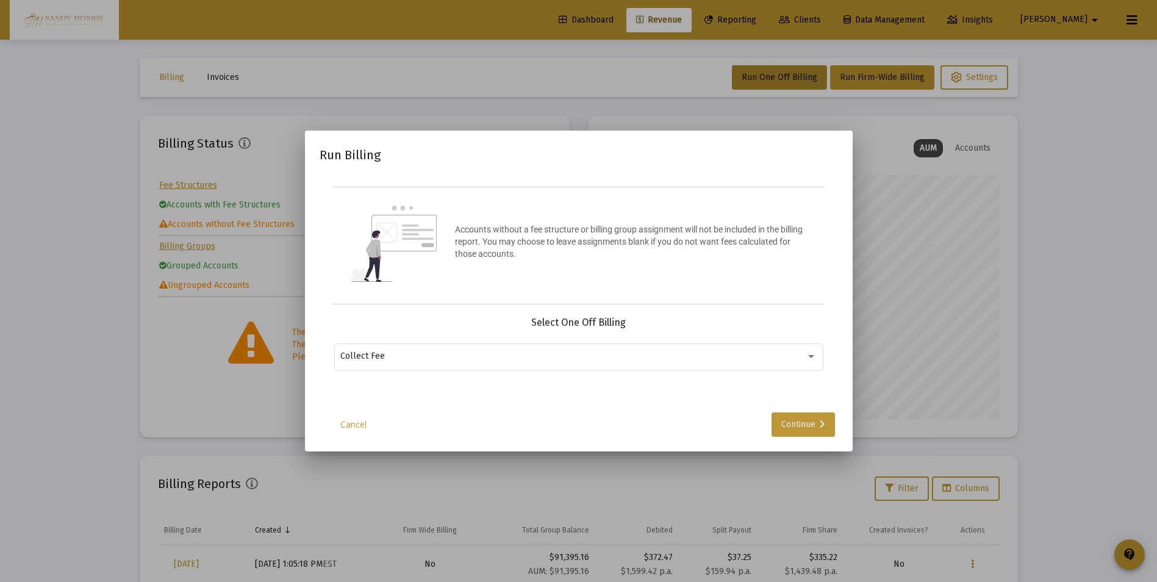
click at [793, 429] on div "Continue" at bounding box center [803, 424] width 44 height 24
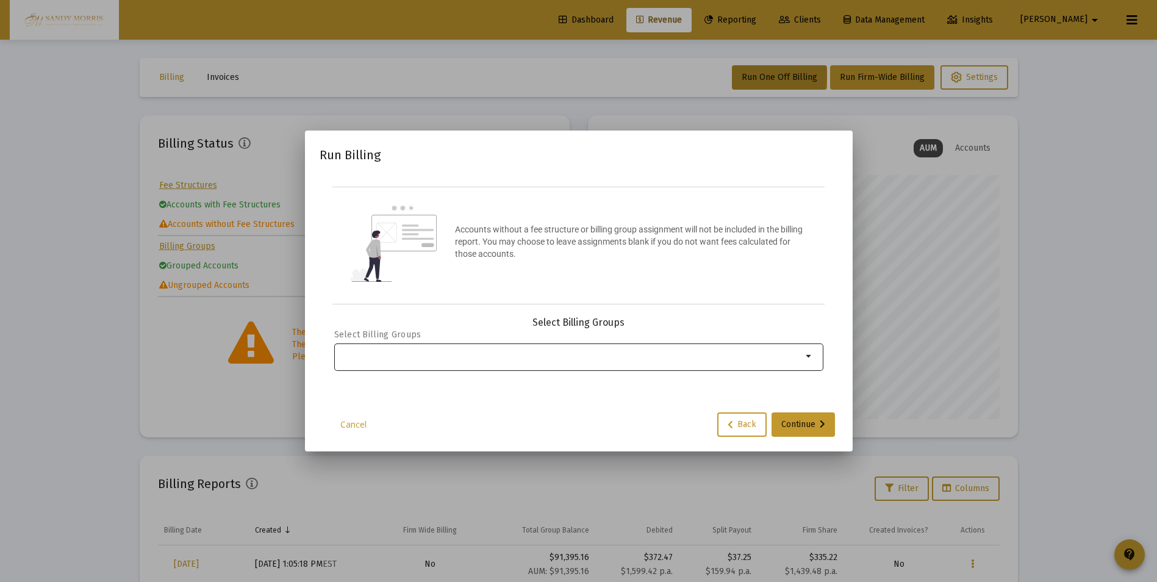
click at [471, 362] on div "Selection" at bounding box center [571, 356] width 466 height 15
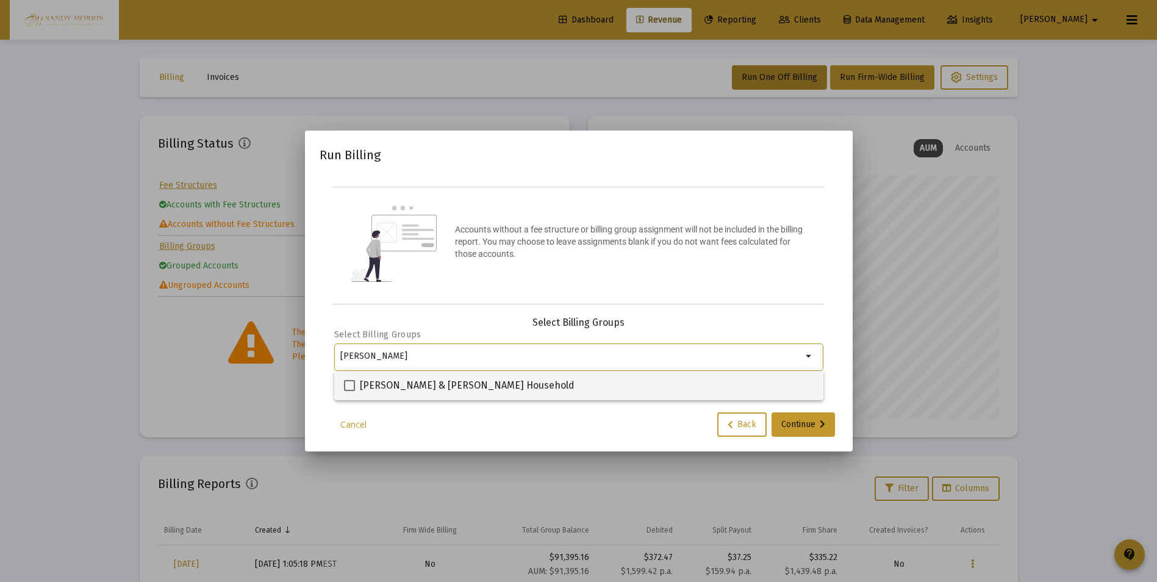
type input "[PERSON_NAME]"
click at [347, 383] on span at bounding box center [349, 385] width 11 height 11
click at [349, 391] on input "[PERSON_NAME] & [PERSON_NAME] Household" at bounding box center [349, 391] width 1 height 1
checkbox input "true"
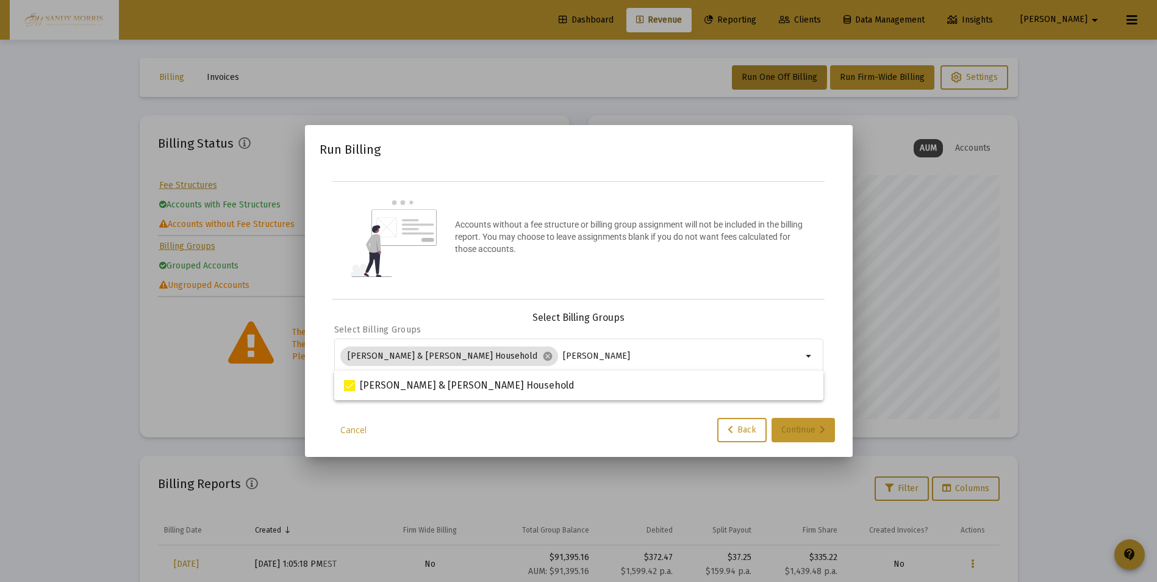
click at [805, 429] on div "Continue" at bounding box center [803, 430] width 44 height 24
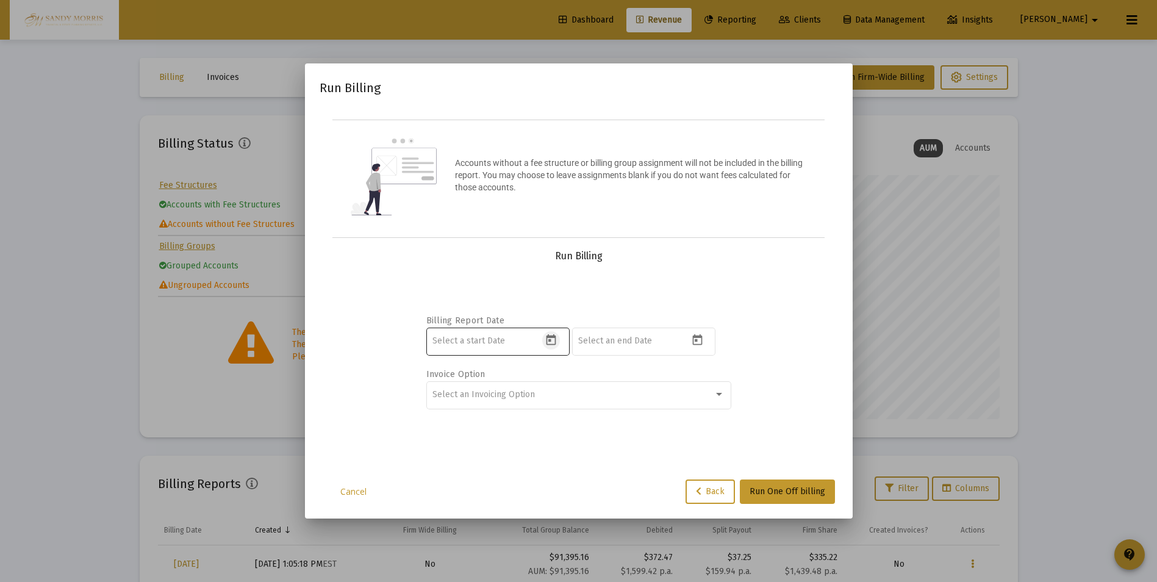
click at [552, 340] on icon "Open calendar" at bounding box center [551, 340] width 13 height 13
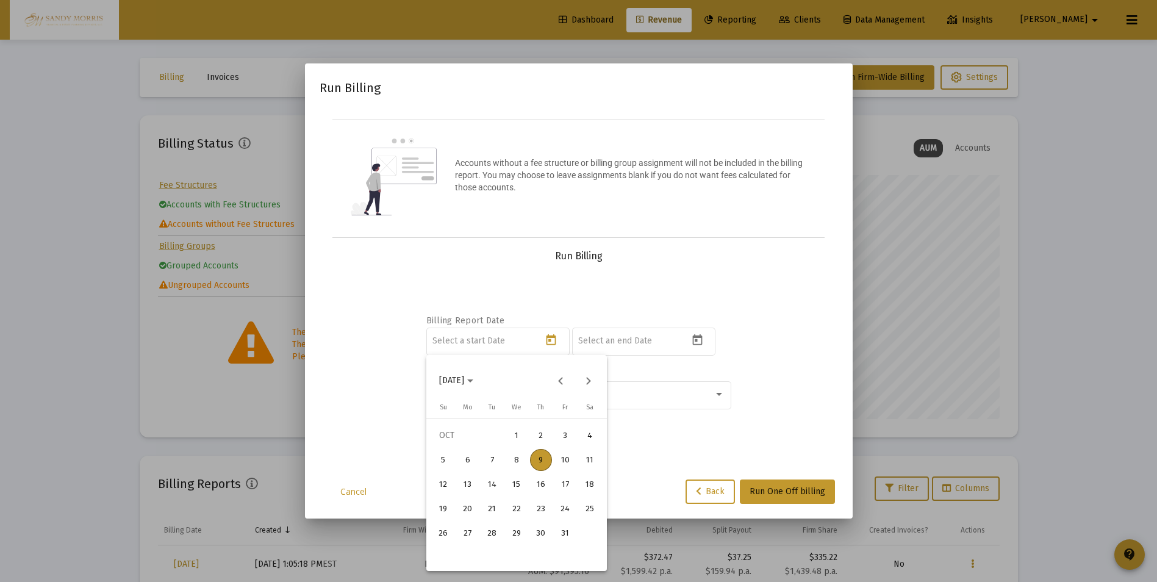
click at [537, 459] on div "9" at bounding box center [541, 460] width 22 height 22
type input "[DATE]"
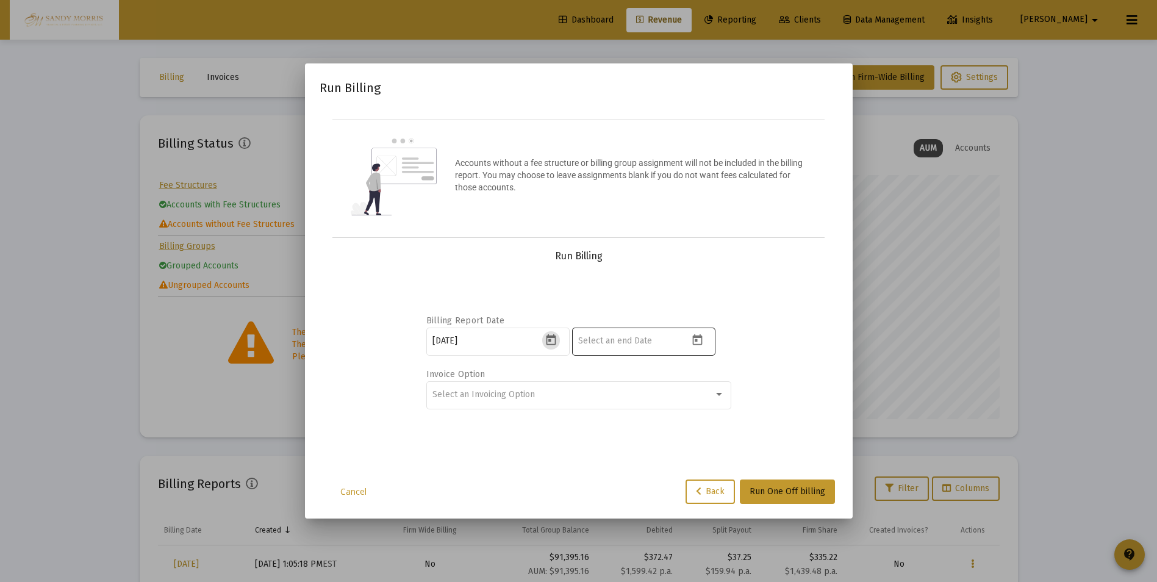
click at [699, 343] on icon "Open calendar" at bounding box center [697, 340] width 13 height 13
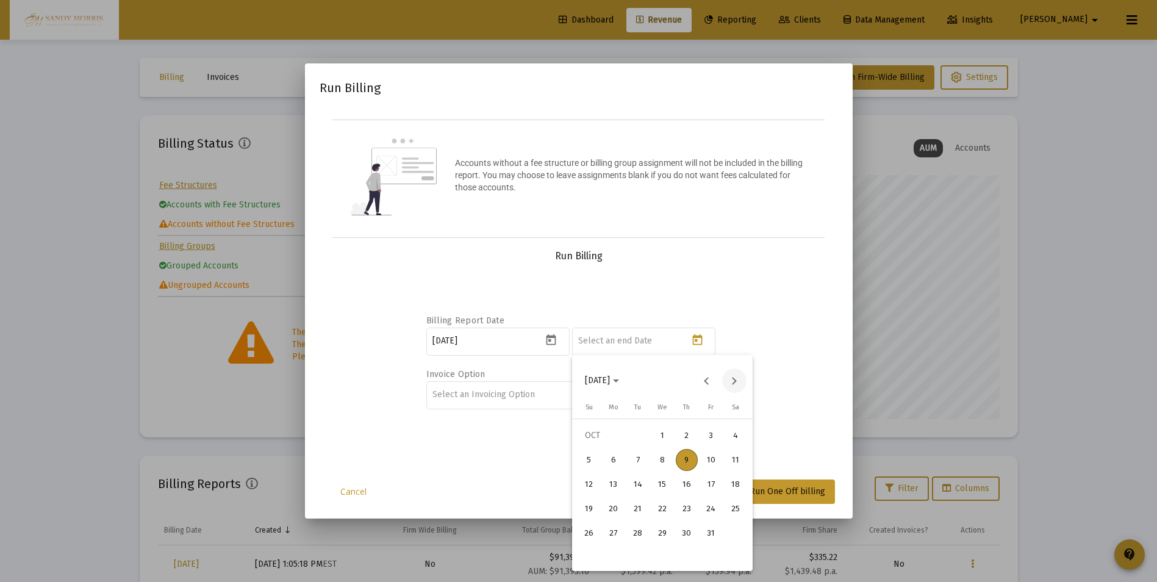
click at [727, 382] on button "Next month" at bounding box center [734, 380] width 24 height 24
click at [663, 559] on div "31" at bounding box center [662, 557] width 22 height 22
type input "[DATE]"
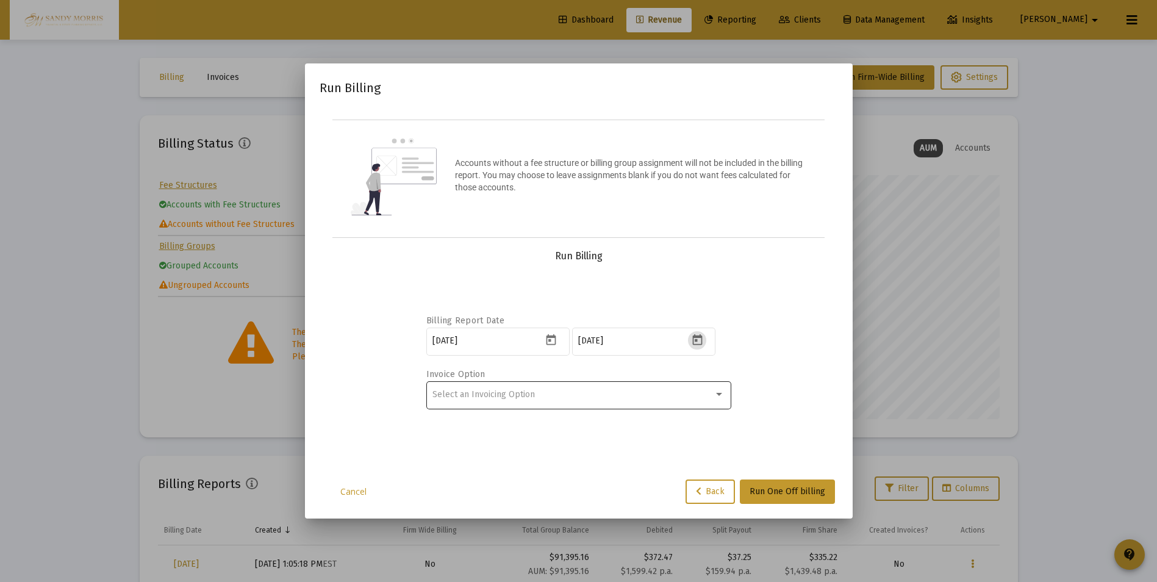
click at [708, 393] on div "Select an Invoicing Option" at bounding box center [572, 395] width 281 height 10
click at [472, 398] on span "No Invoice" at bounding box center [578, 394] width 292 height 26
click at [796, 486] on span "Run One Off billing" at bounding box center [787, 491] width 76 height 10
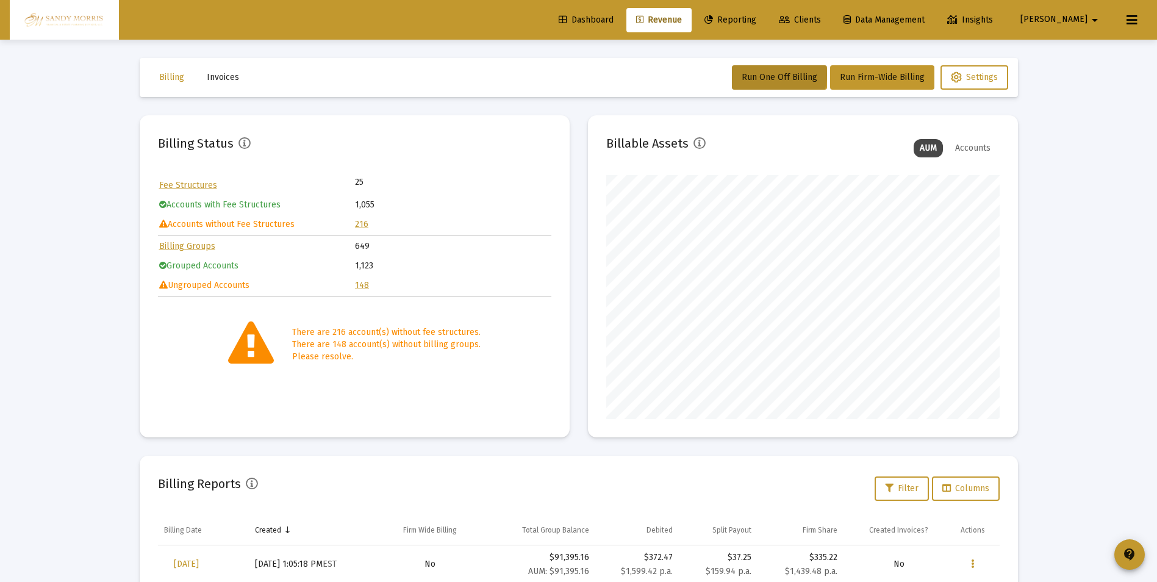
click at [613, 18] on span "Dashboard" at bounding box center [586, 20] width 55 height 10
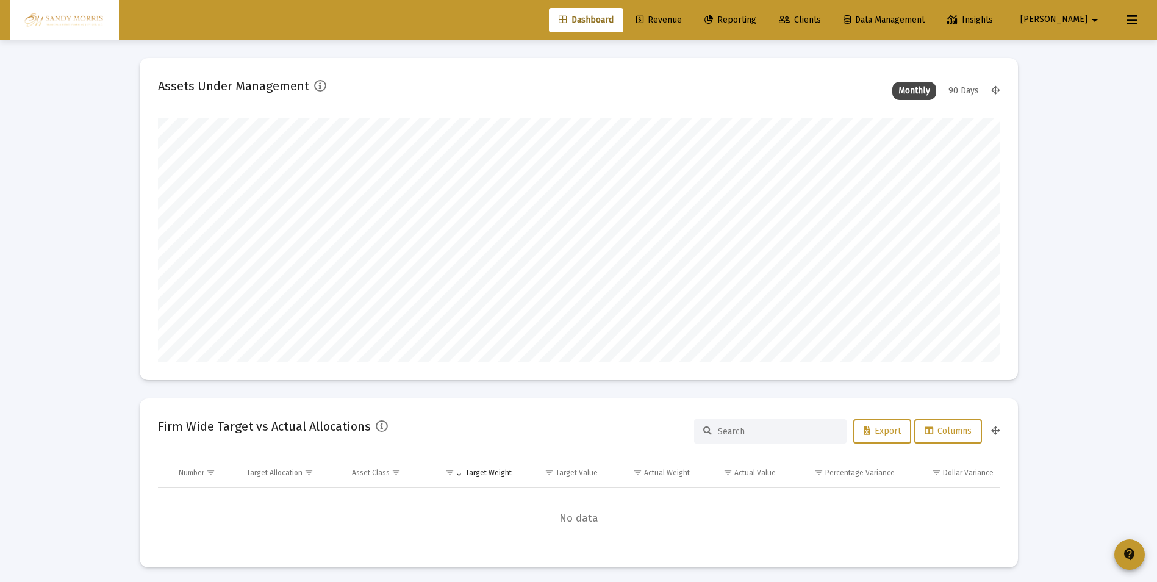
scroll to position [244, 453]
click at [682, 15] on span "Revenue" at bounding box center [659, 20] width 46 height 10
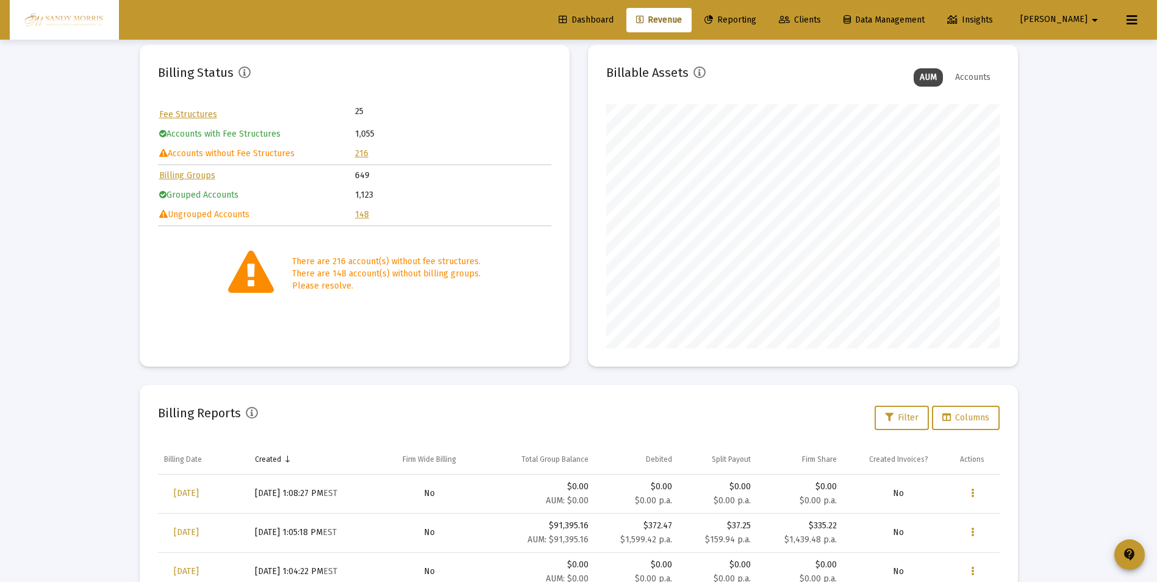
scroll to position [122, 0]
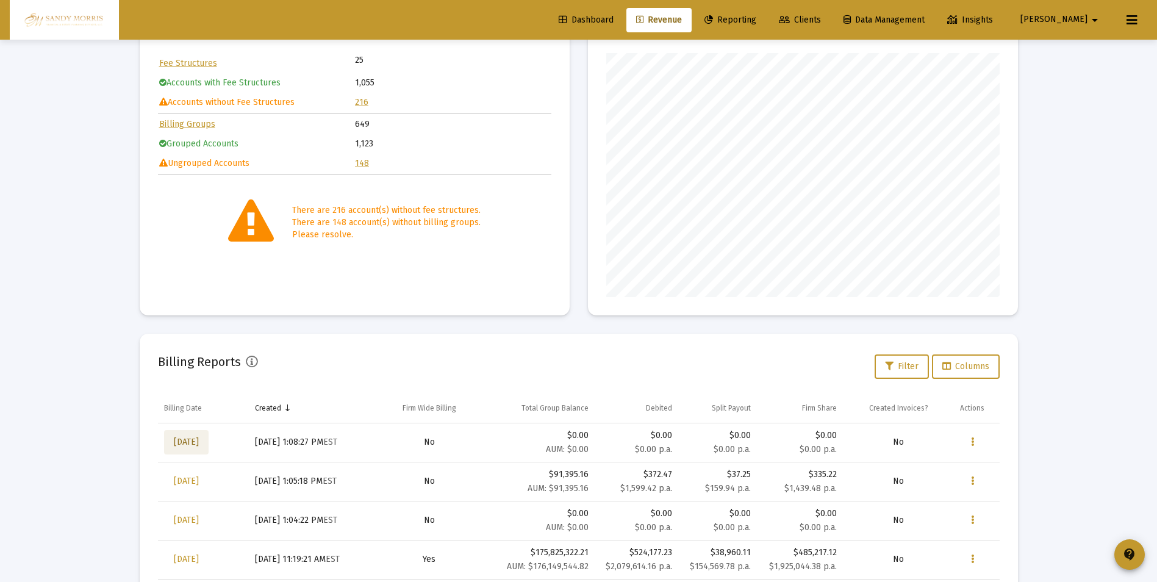
click at [195, 443] on span "[DATE]" at bounding box center [186, 442] width 25 height 10
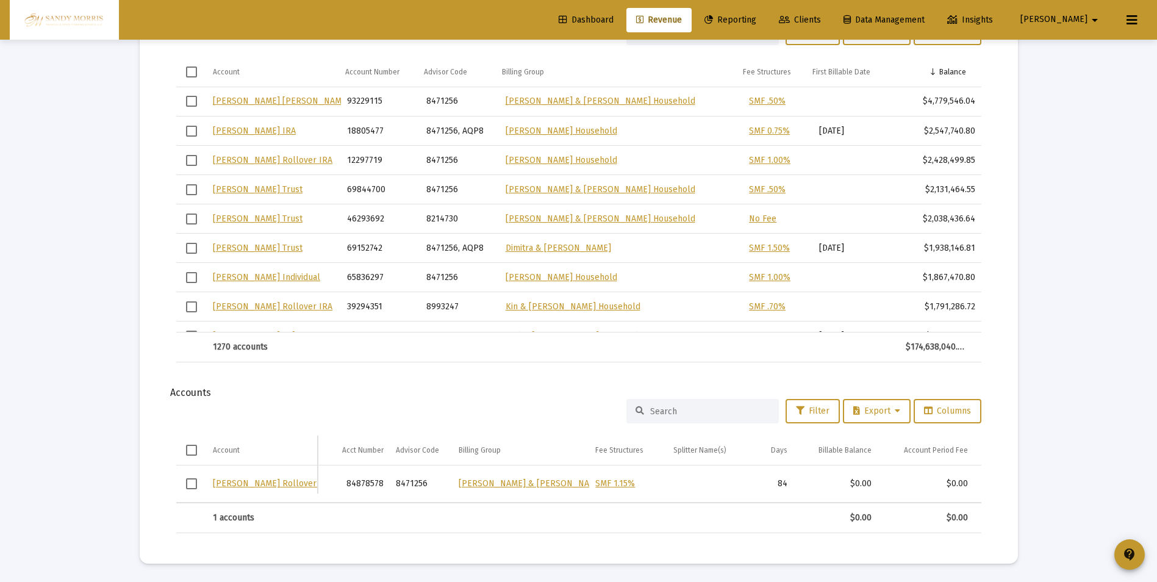
click at [613, 19] on span "Dashboard" at bounding box center [586, 20] width 55 height 10
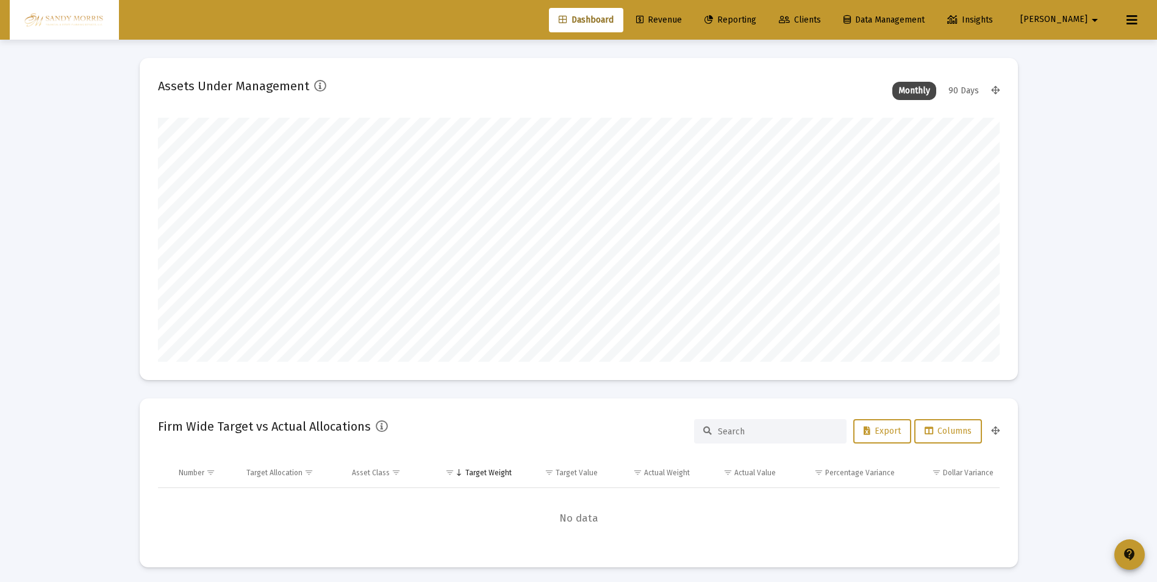
click at [821, 18] on span "Clients" at bounding box center [800, 20] width 42 height 10
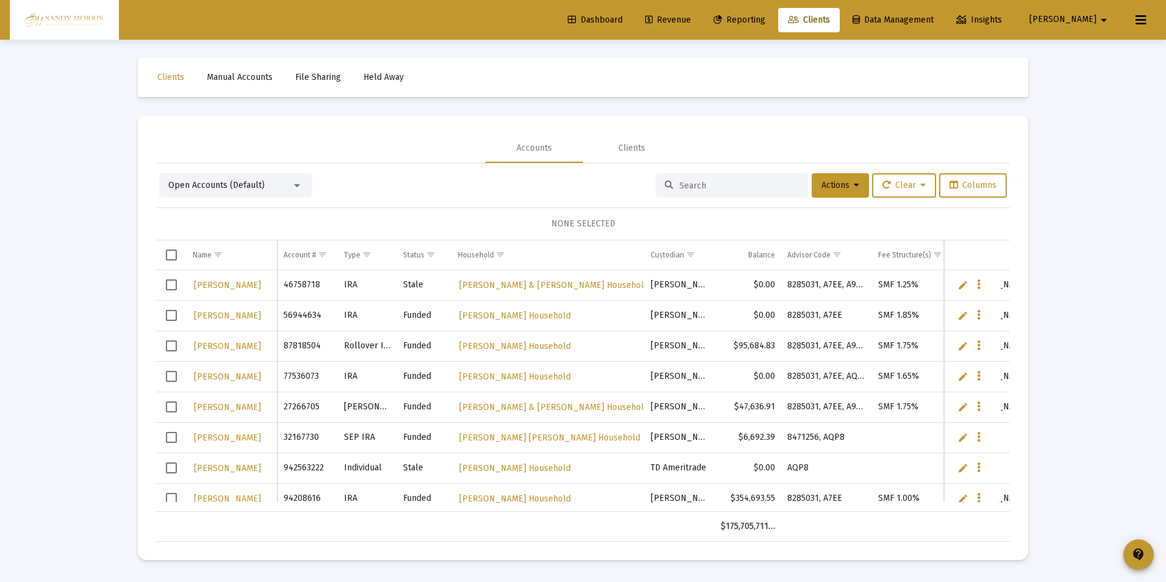
click at [725, 185] on input at bounding box center [739, 185] width 120 height 10
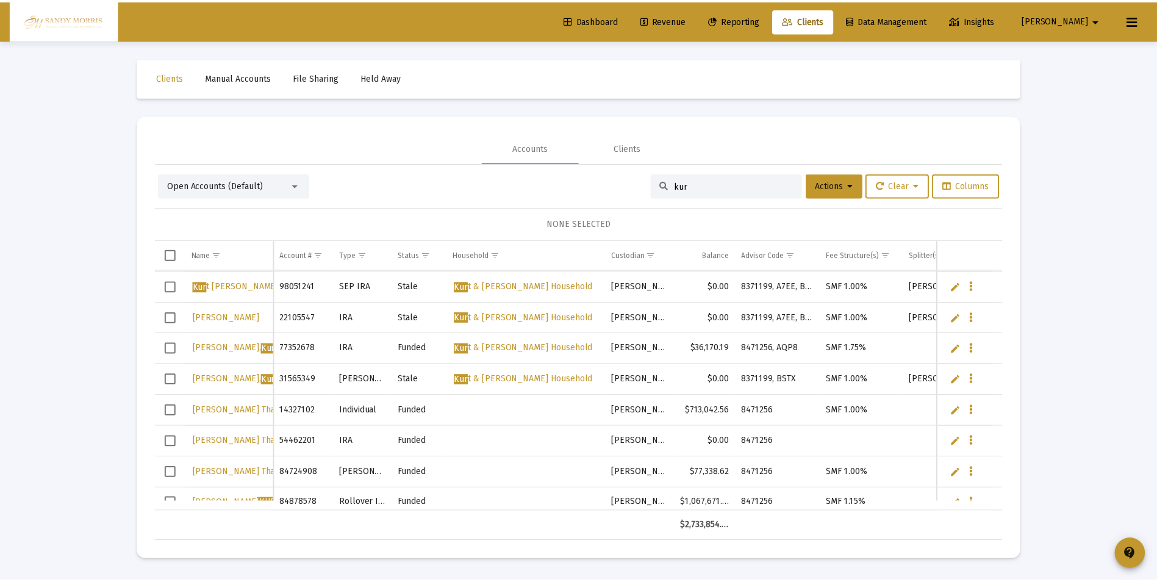
scroll to position [139, 0]
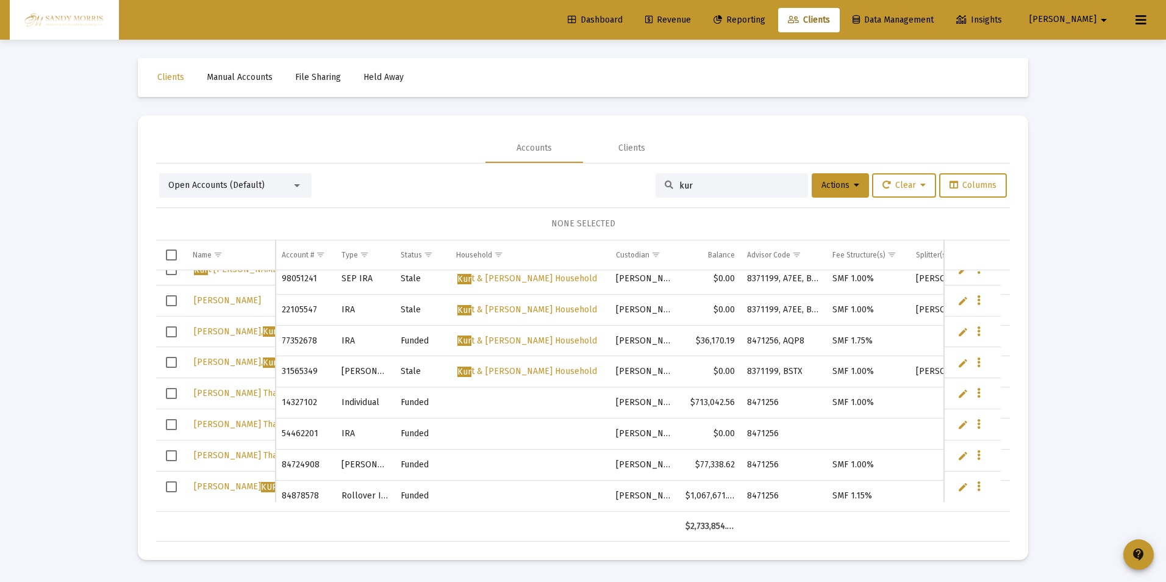
type input "kur"
click at [261, 487] on span "KUR" at bounding box center [269, 487] width 16 height 10
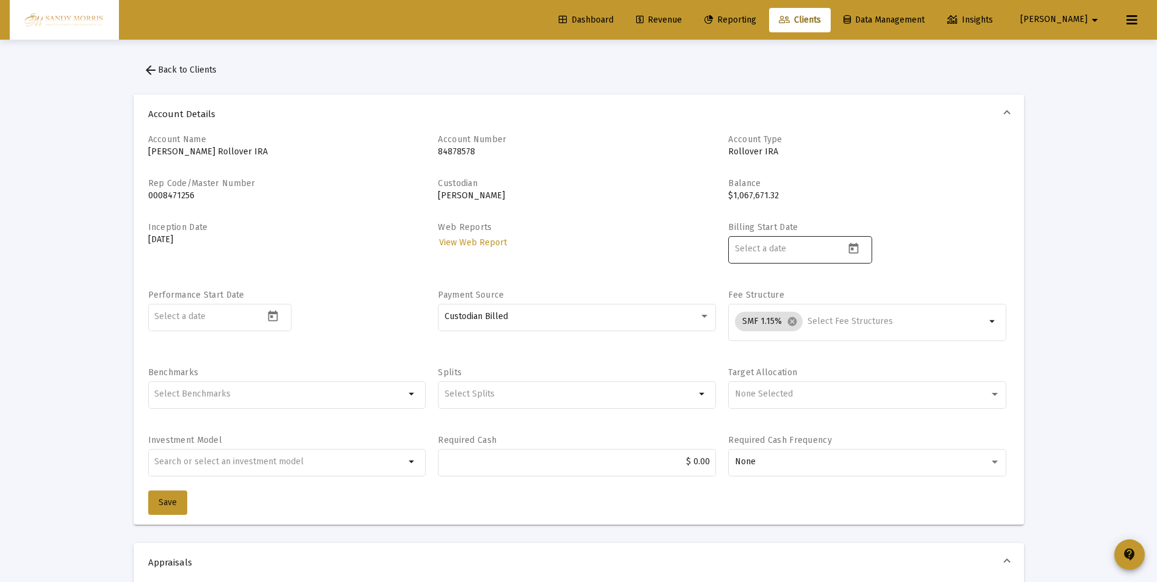
click at [856, 246] on icon "Open calendar" at bounding box center [854, 247] width 10 height 11
click at [854, 247] on div at bounding box center [578, 291] width 1157 height 582
click at [854, 247] on icon "Open calendar" at bounding box center [853, 248] width 13 height 13
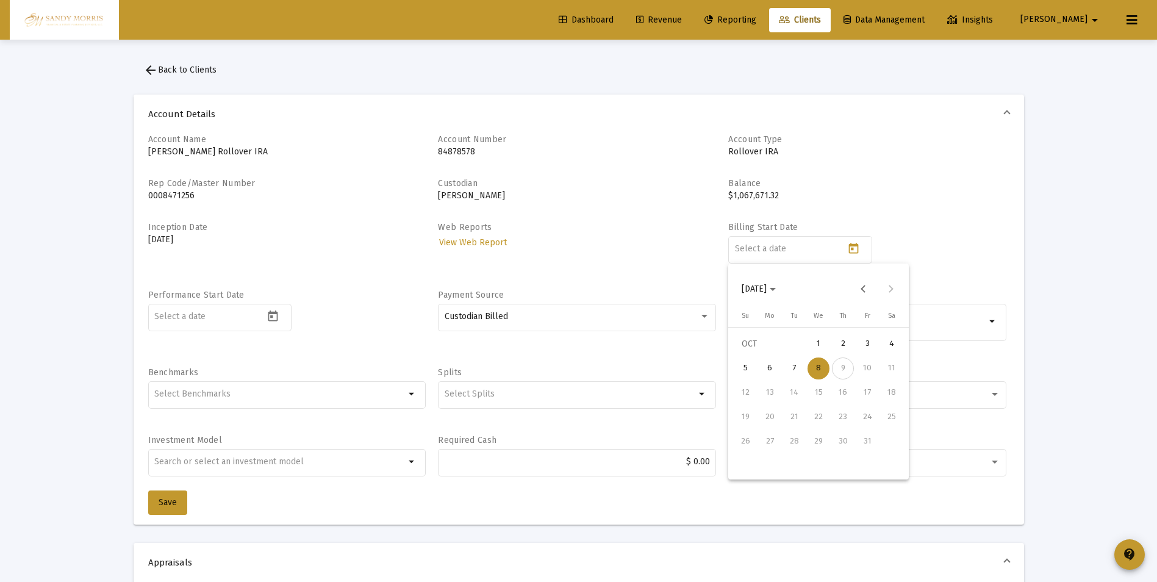
click at [815, 366] on div "8" at bounding box center [818, 368] width 22 height 22
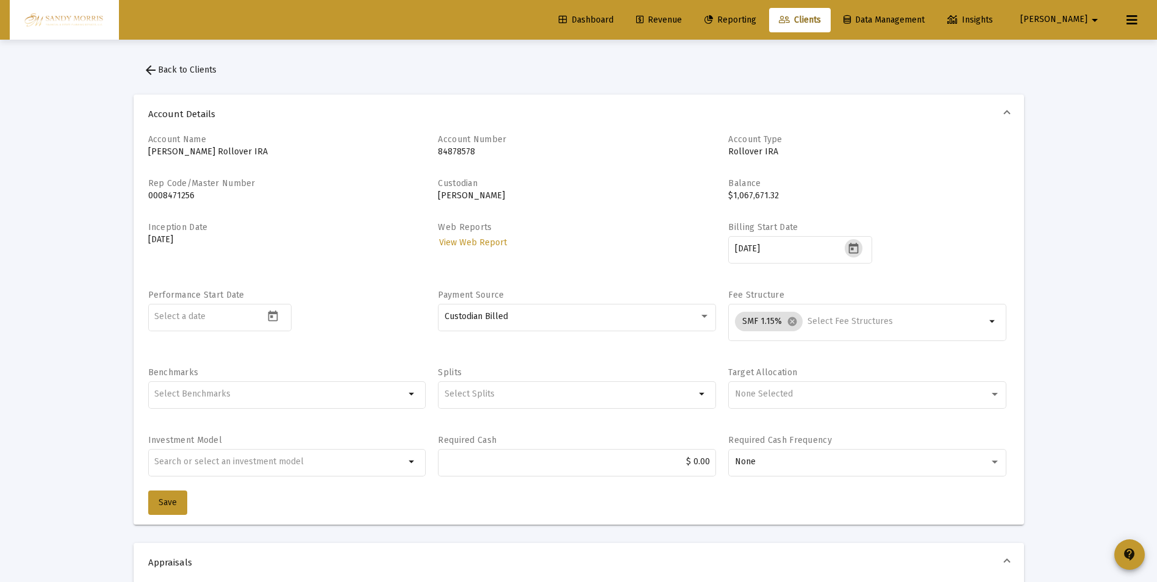
click at [860, 251] on icon "Open calendar" at bounding box center [853, 248] width 13 height 13
click at [1042, 220] on div at bounding box center [578, 291] width 1157 height 582
click at [810, 255] on div "[DATE]" at bounding box center [790, 249] width 110 height 30
type input "2"
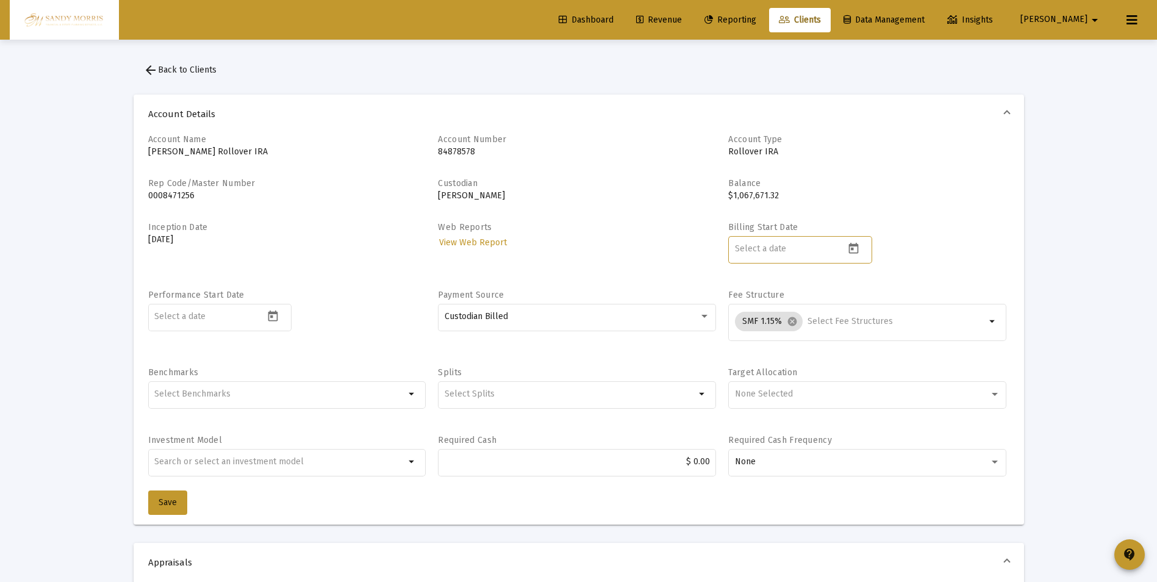
click at [187, 70] on span "arrow_back Back to Clients" at bounding box center [179, 70] width 73 height 10
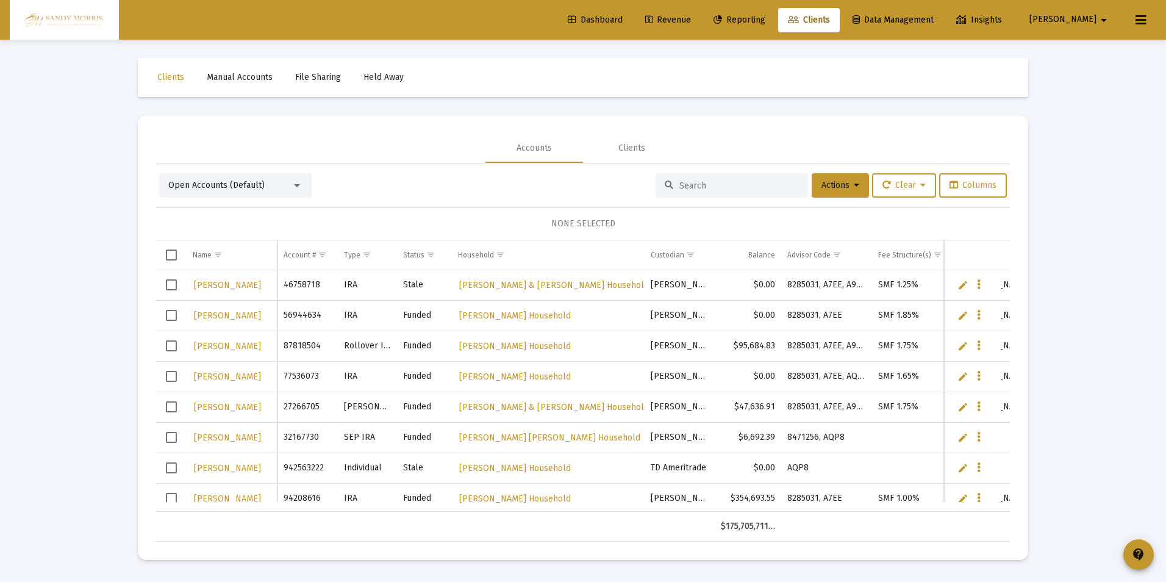
click at [623, 18] on span "Dashboard" at bounding box center [595, 20] width 55 height 10
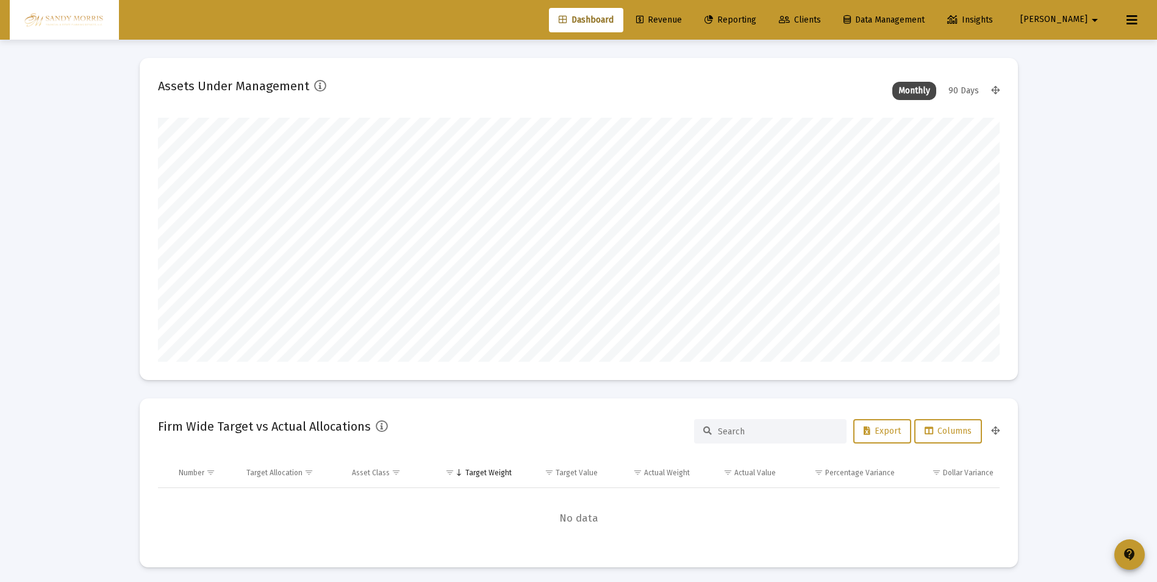
scroll to position [244, 453]
click at [691, 12] on link "Revenue" at bounding box center [658, 20] width 65 height 24
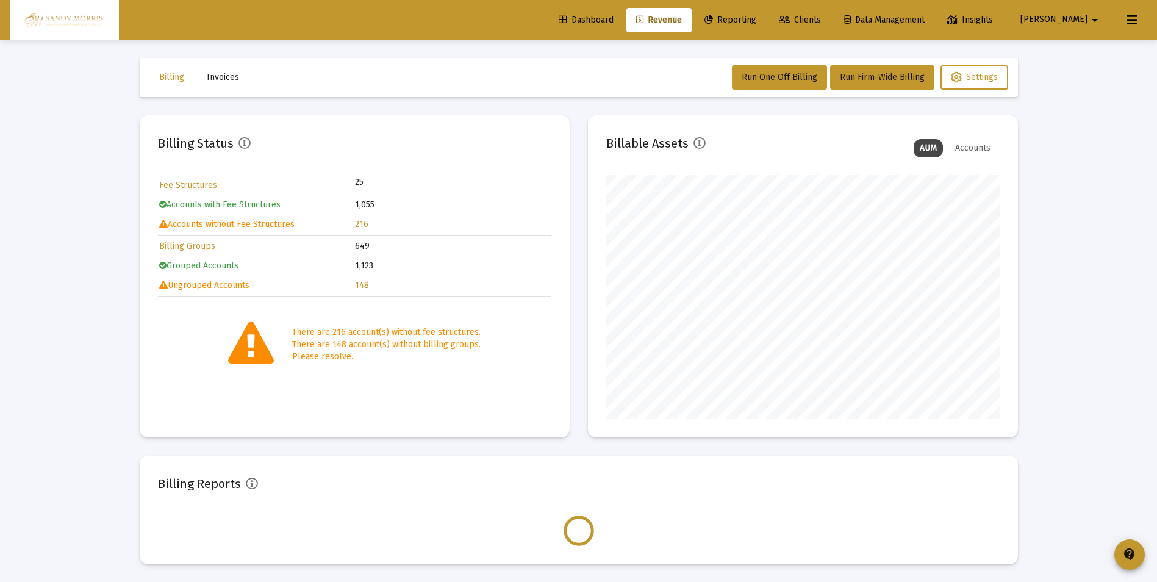
scroll to position [244, 393]
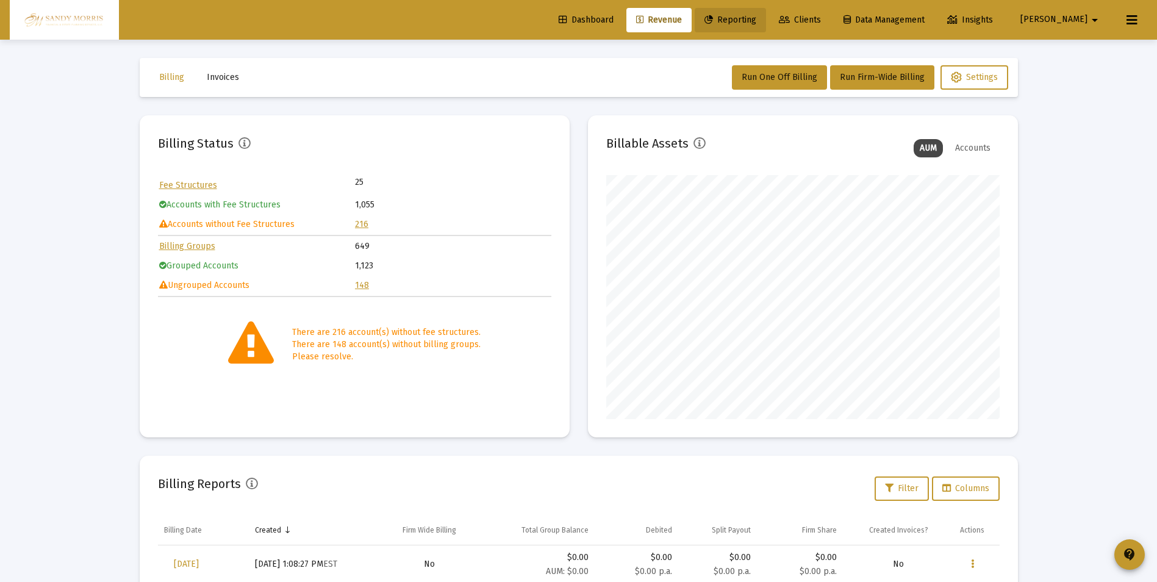
click at [756, 18] on span "Reporting" at bounding box center [730, 20] width 52 height 10
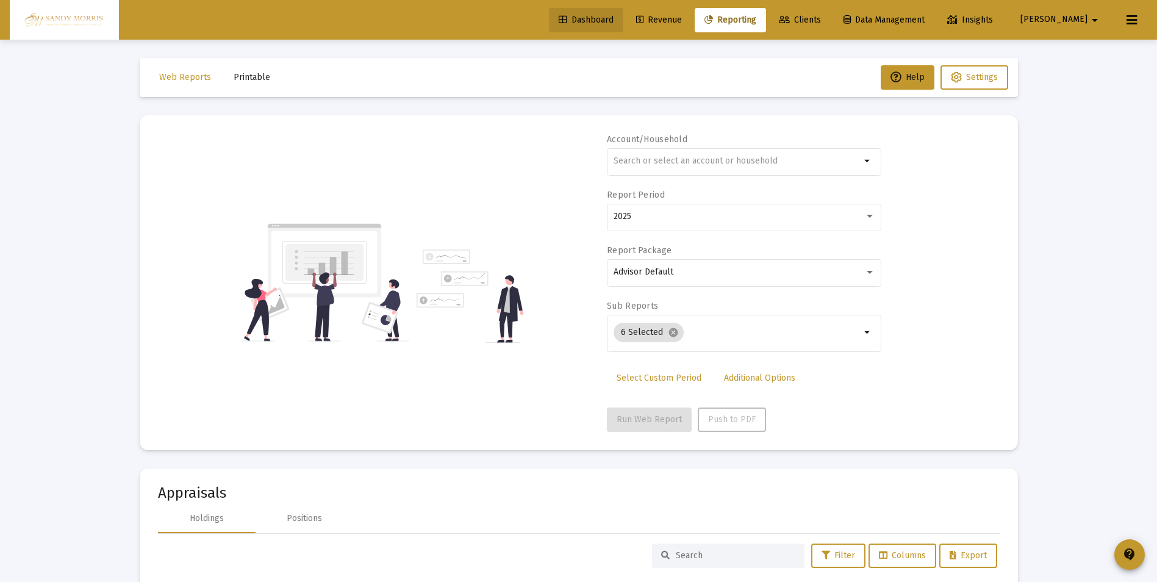
click at [613, 16] on span "Dashboard" at bounding box center [586, 20] width 55 height 10
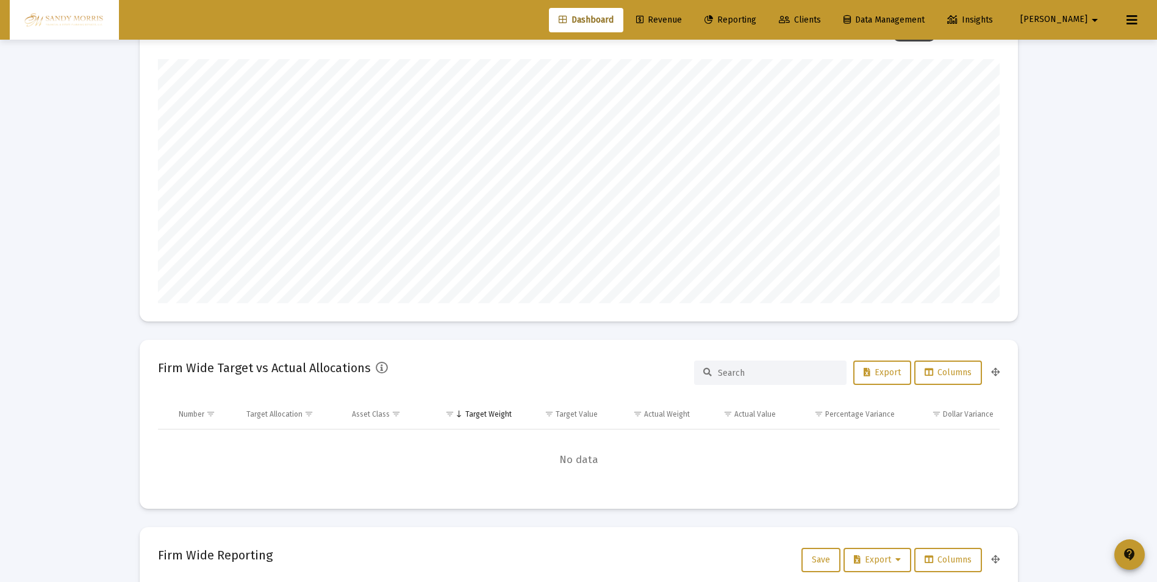
scroll to position [61, 0]
